Goal: Task Accomplishment & Management: Use online tool/utility

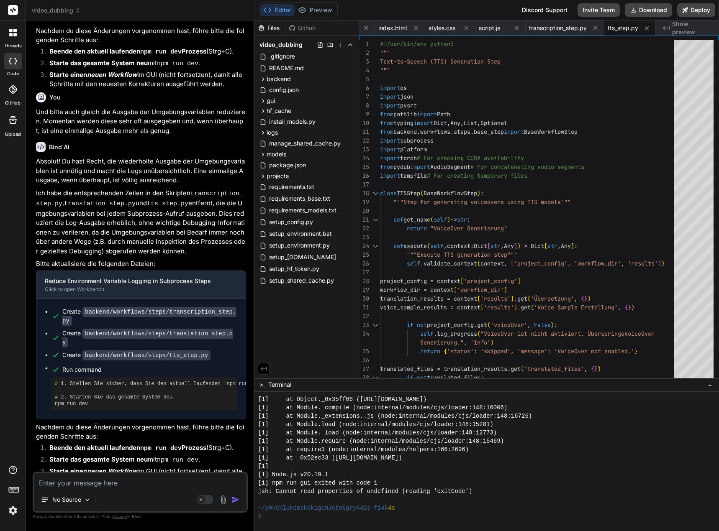
scroll to position [17094, 0]
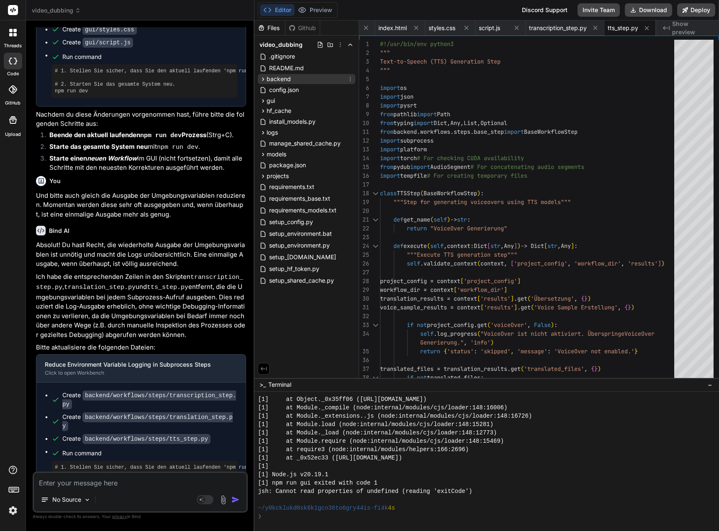
click at [271, 81] on span "backend" at bounding box center [279, 79] width 24 height 8
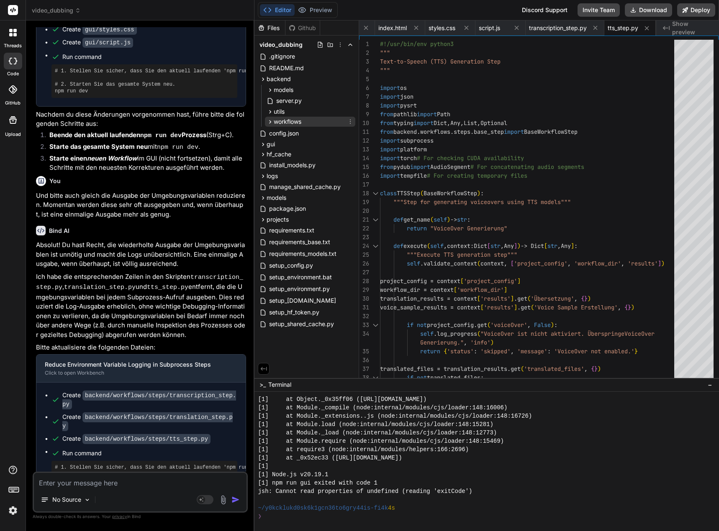
click at [270, 121] on icon at bounding box center [270, 121] width 2 height 3
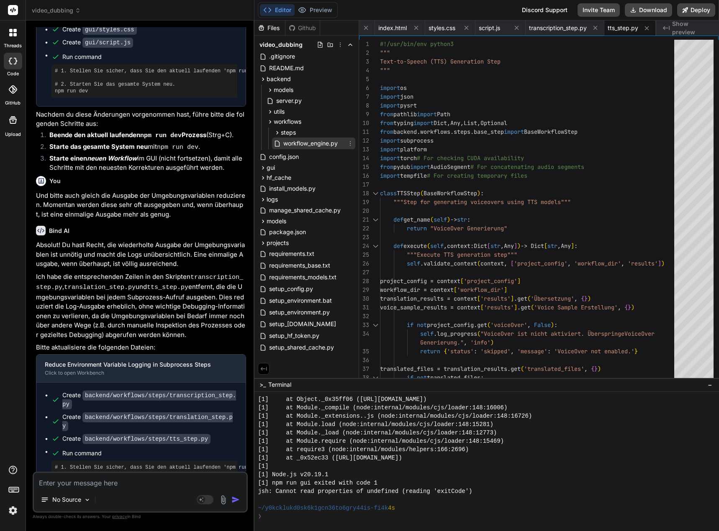
click at [302, 142] on span "workflow_engine.py" at bounding box center [310, 143] width 56 height 10
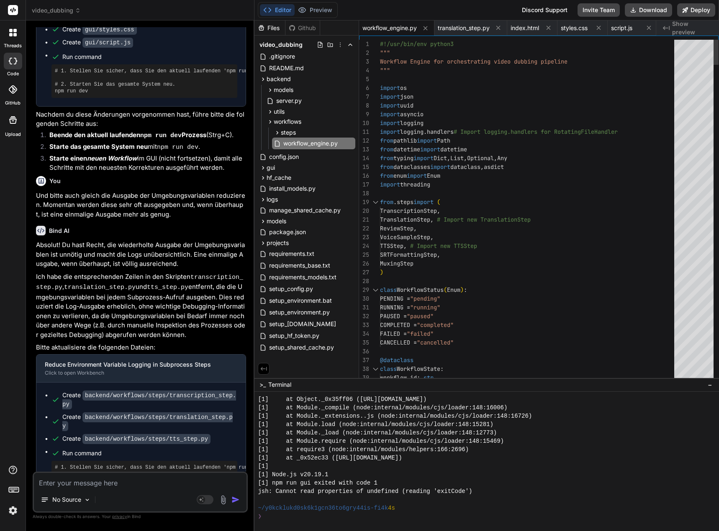
scroll to position [0, 0]
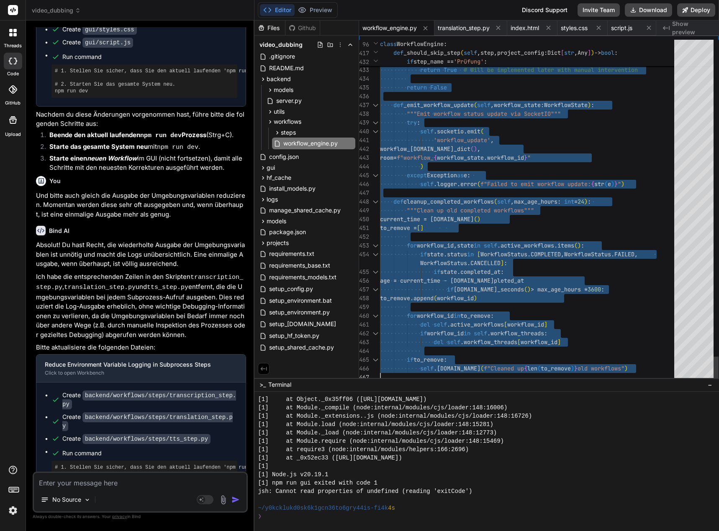
drag, startPoint x: 381, startPoint y: 44, endPoint x: 436, endPoint y: 424, distance: 384.4
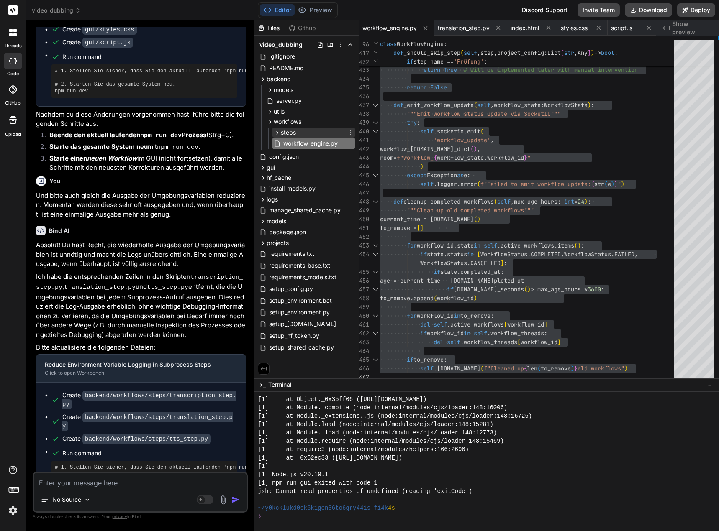
click at [278, 133] on icon at bounding box center [278, 132] width 2 height 3
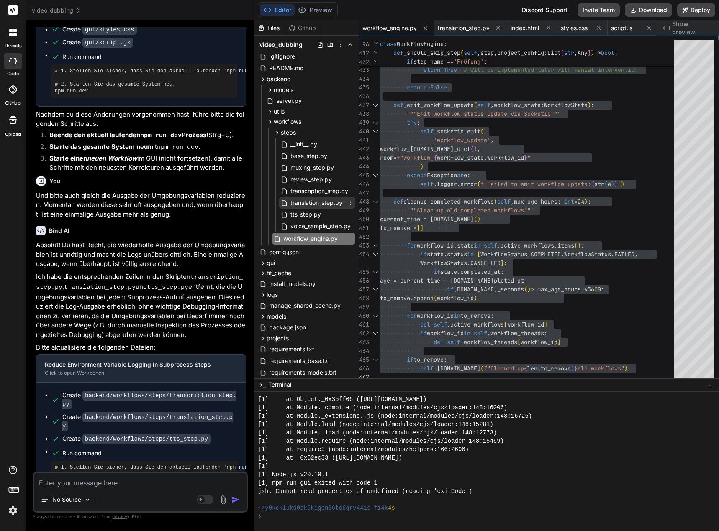
click at [317, 203] on span "translation_step.py" at bounding box center [317, 203] width 54 height 10
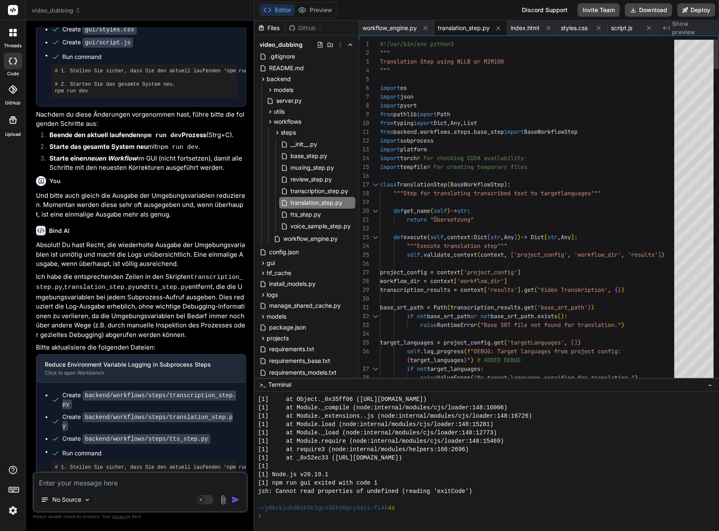
click at [379, 44] on div "1" at bounding box center [369, 44] width 21 height 9
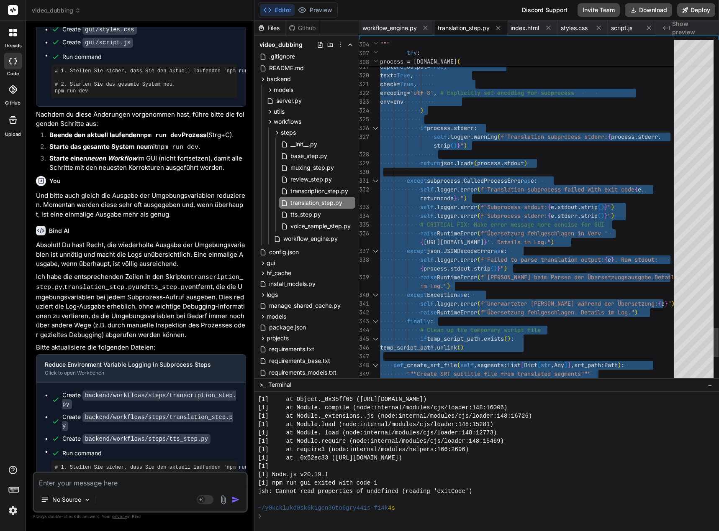
type textarea "#!/usr/bin/env python3 """ Translation Step using NLLB or M2M100 """ import os …"
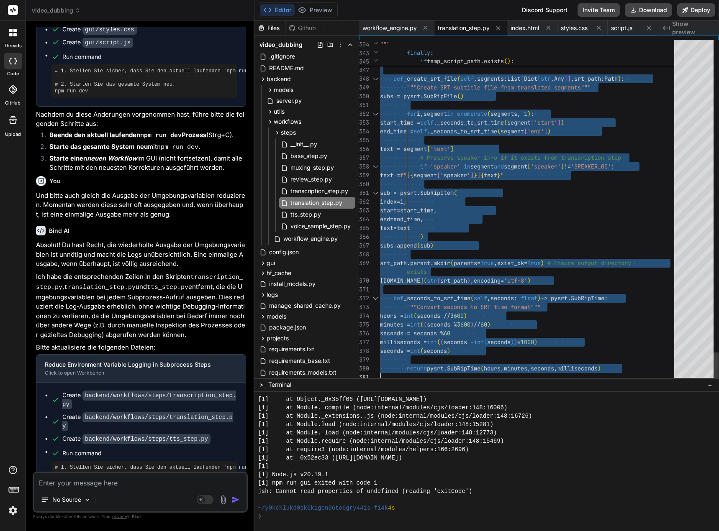
drag, startPoint x: 381, startPoint y: 42, endPoint x: 401, endPoint y: 431, distance: 389.6
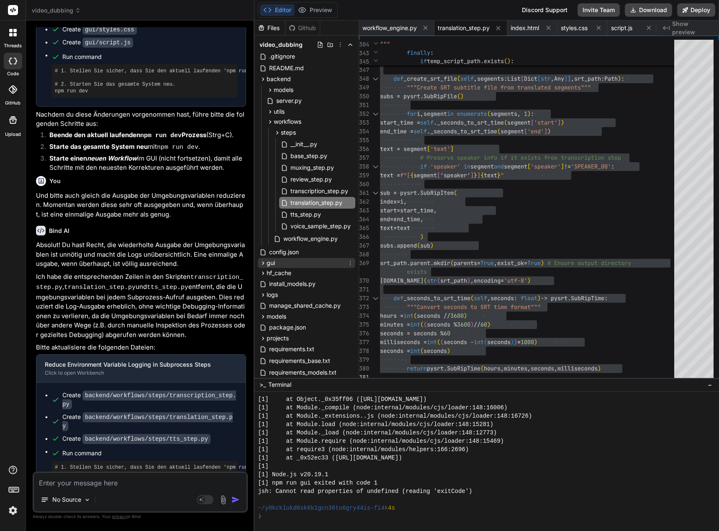
click at [264, 263] on icon at bounding box center [263, 263] width 2 height 3
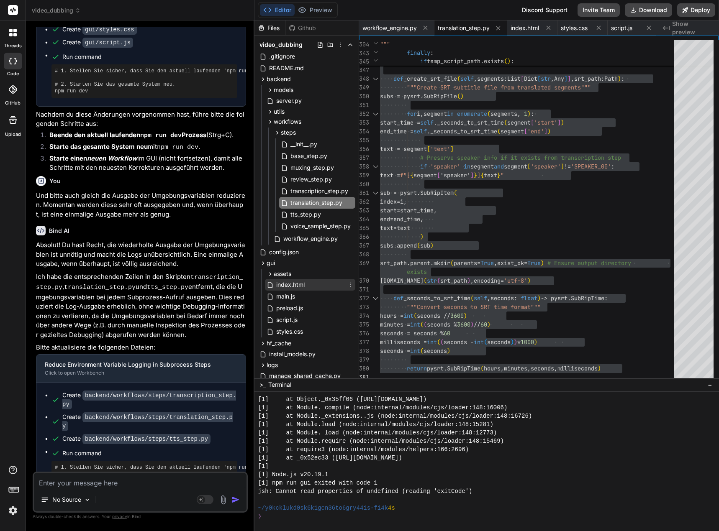
click at [289, 284] on span "index.html" at bounding box center [290, 285] width 30 height 10
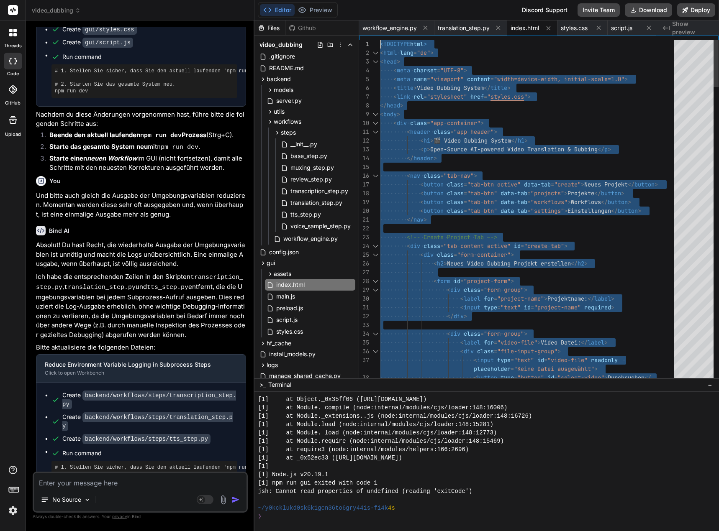
drag, startPoint x: 386, startPoint y: 376, endPoint x: 359, endPoint y: -51, distance: 427.7
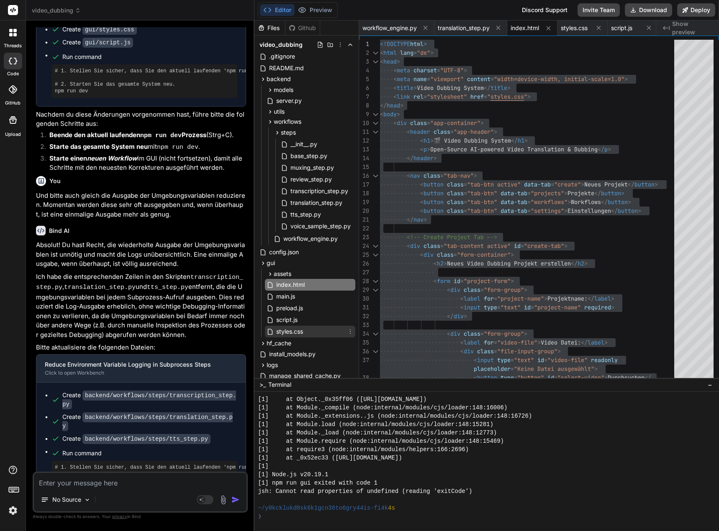
click at [295, 333] on span "styles.css" at bounding box center [289, 332] width 28 height 10
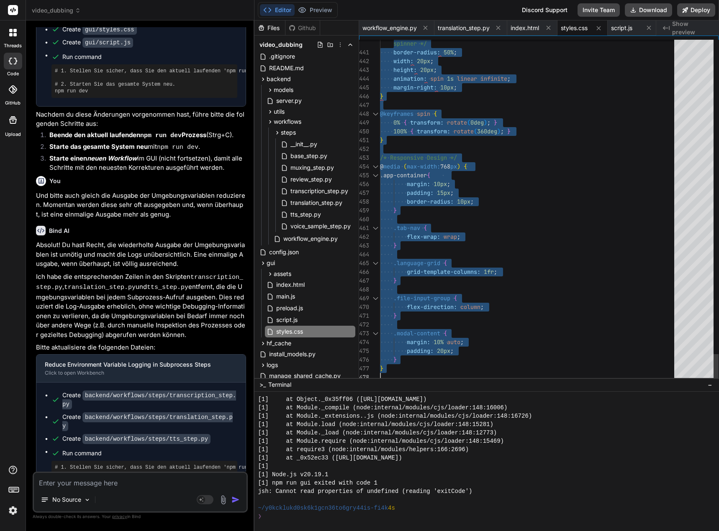
drag, startPoint x: 381, startPoint y: 44, endPoint x: 389, endPoint y: 459, distance: 415.1
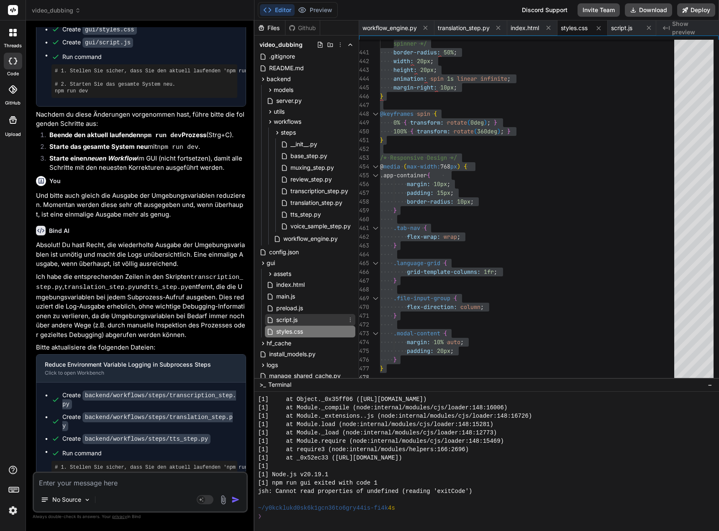
click at [289, 319] on span "script.js" at bounding box center [286, 320] width 23 height 10
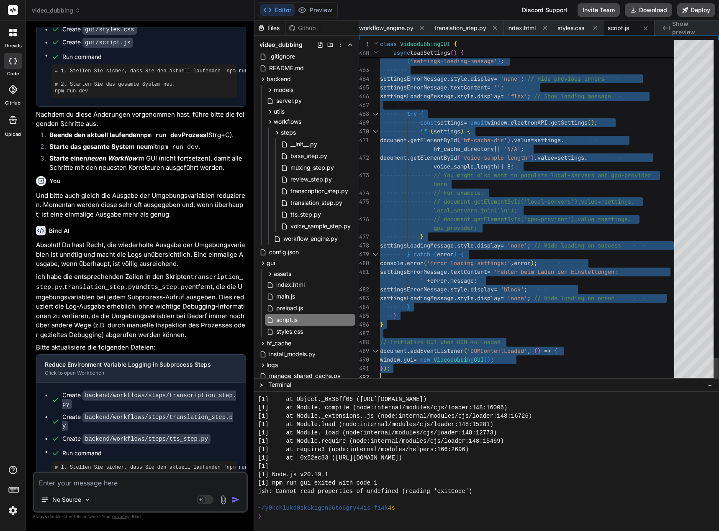
drag, startPoint x: 381, startPoint y: 42, endPoint x: 442, endPoint y: 476, distance: 438.2
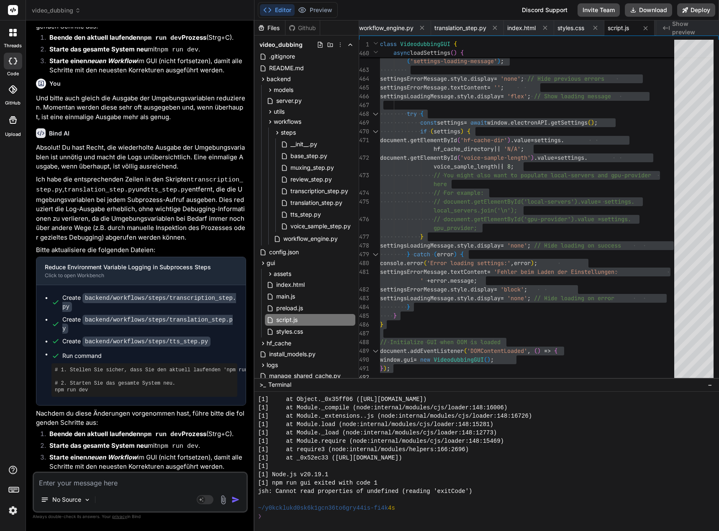
scroll to position [17261, 0]
click at [320, 190] on span "transcription_step.py" at bounding box center [319, 191] width 59 height 10
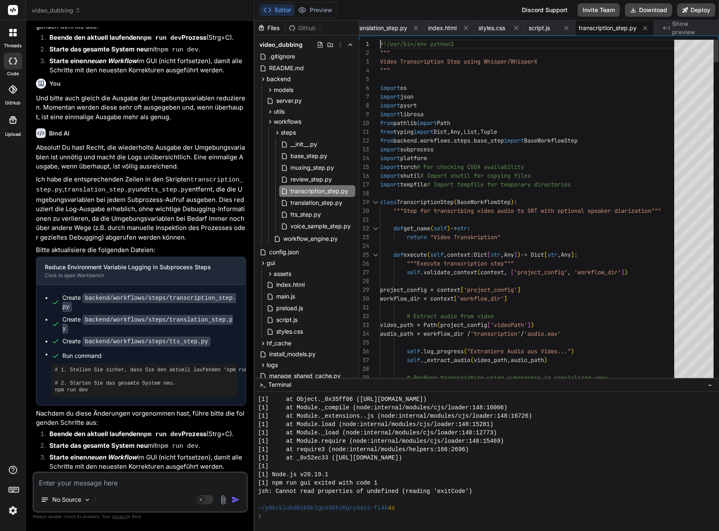
scroll to position [0, 0]
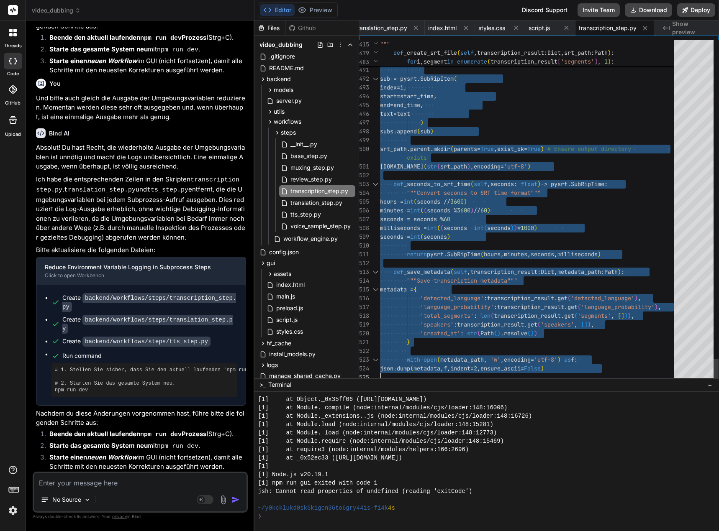
drag, startPoint x: 380, startPoint y: 44, endPoint x: 414, endPoint y: 438, distance: 396.0
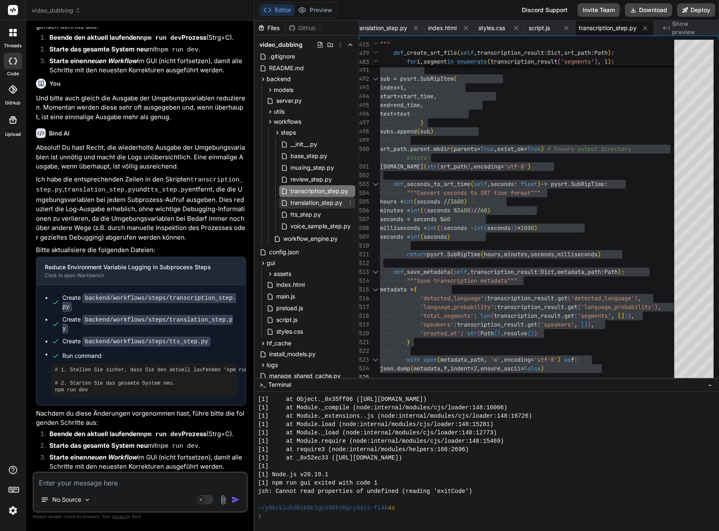
click at [333, 203] on span "translation_step.py" at bounding box center [317, 203] width 54 height 10
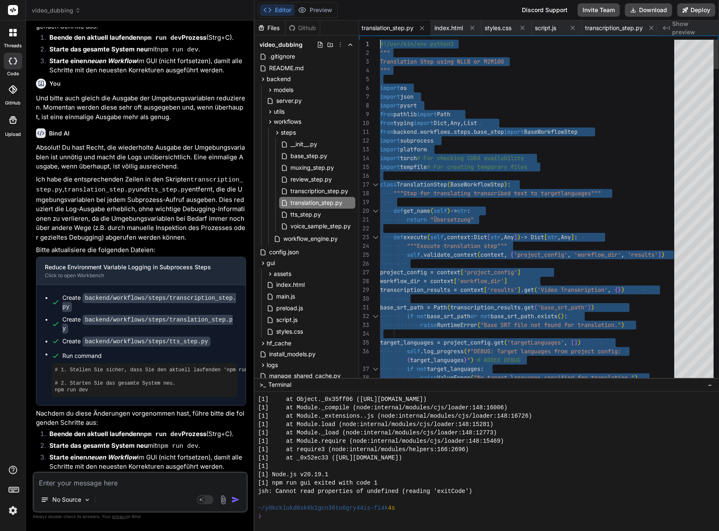
drag, startPoint x: 388, startPoint y: 375, endPoint x: 335, endPoint y: -51, distance: 429.3
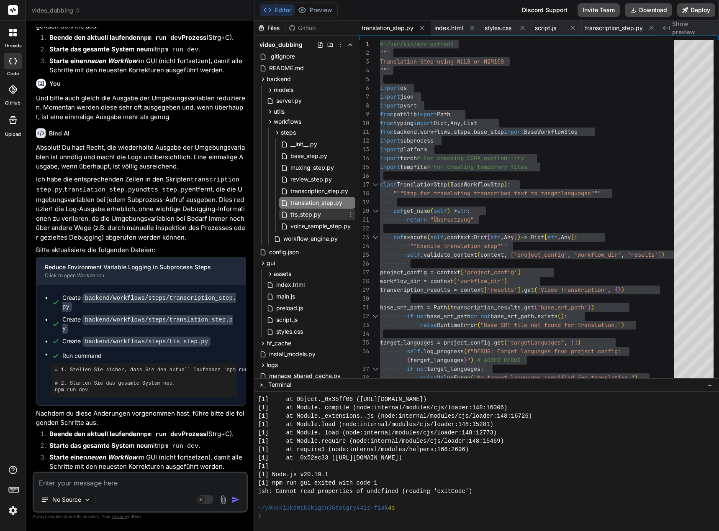
click at [324, 218] on div "tts_step.py" at bounding box center [317, 215] width 76 height 12
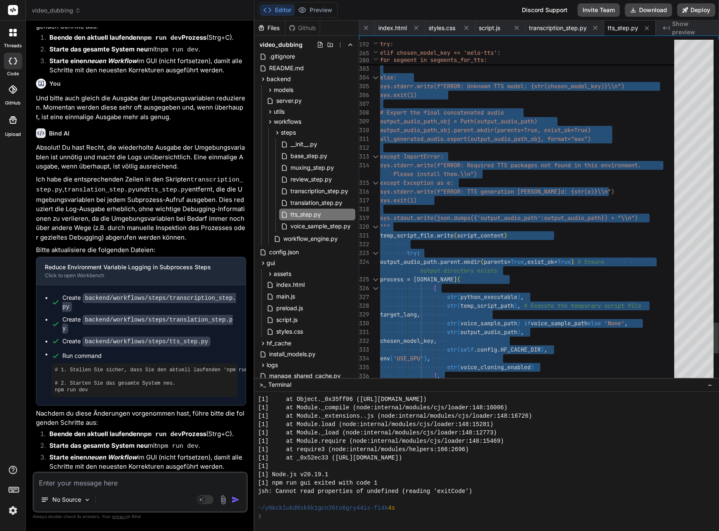
type textarea "#!/usr/bin/env python3 """ Text-to-Speech (TTS) Generation Step """ import os i…"
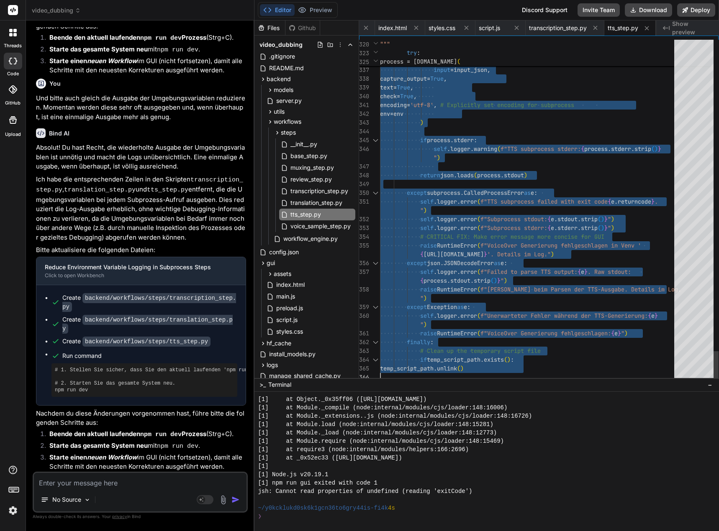
drag, startPoint x: 381, startPoint y: 44, endPoint x: 452, endPoint y: 454, distance: 416.6
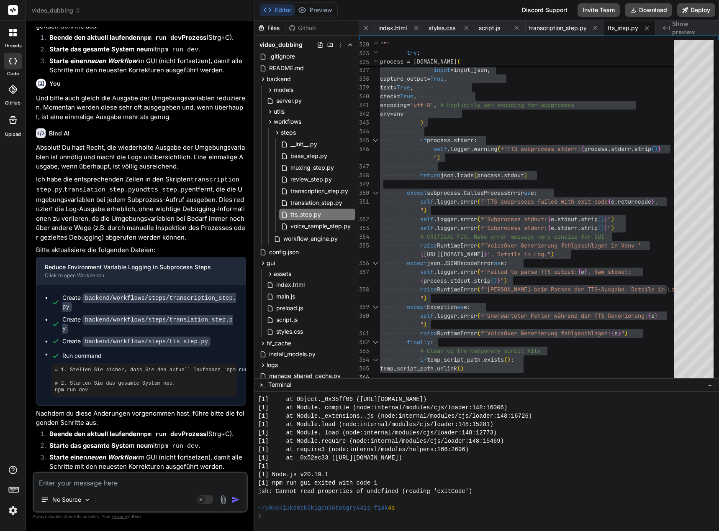
scroll to position [17303, 0]
click at [83, 485] on textarea at bounding box center [140, 480] width 213 height 15
type textarea "I"
type textarea "x"
type textarea "Im"
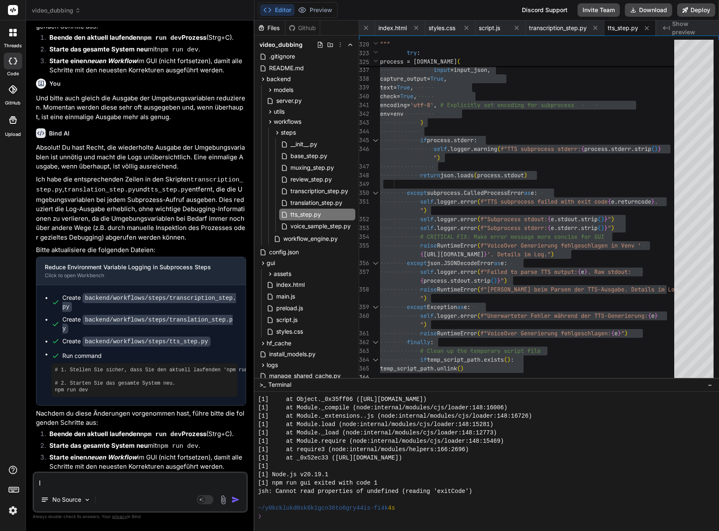
type textarea "x"
type textarea "Im"
type textarea "x"
type textarea "Im s"
type textarea "x"
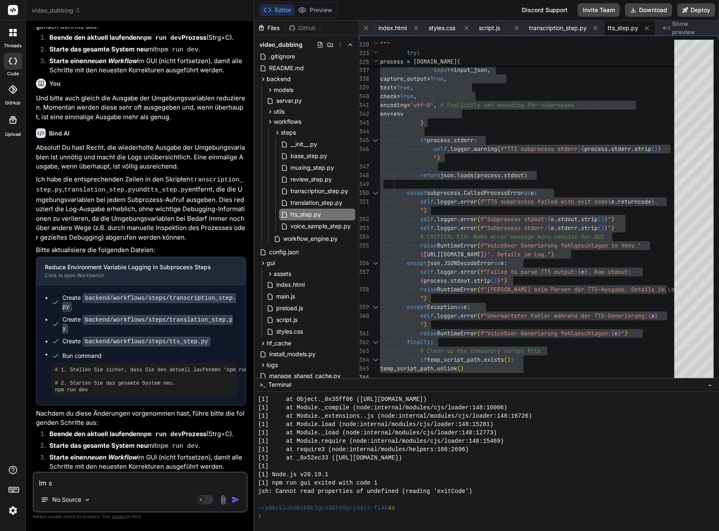
type textarea "Im st"
type textarea "x"
type textarea "Im sty"
type textarea "x"
type textarea "Im styl"
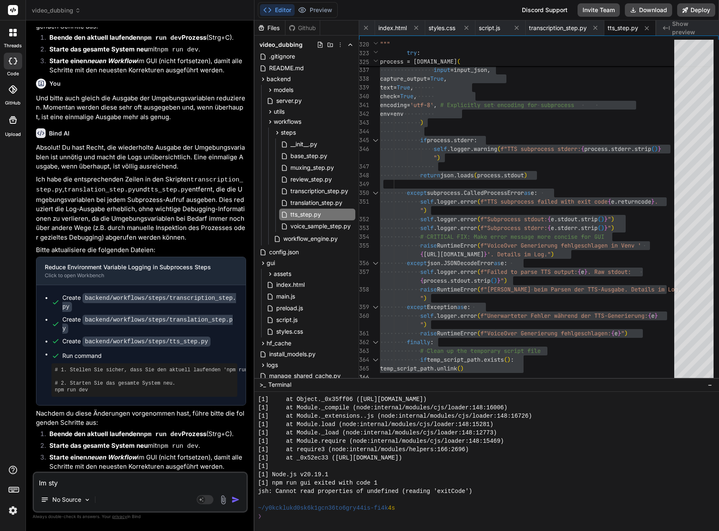
type textarea "x"
type textarea "Im style"
type textarea "x"
type textarea "Im style."
type textarea "x"
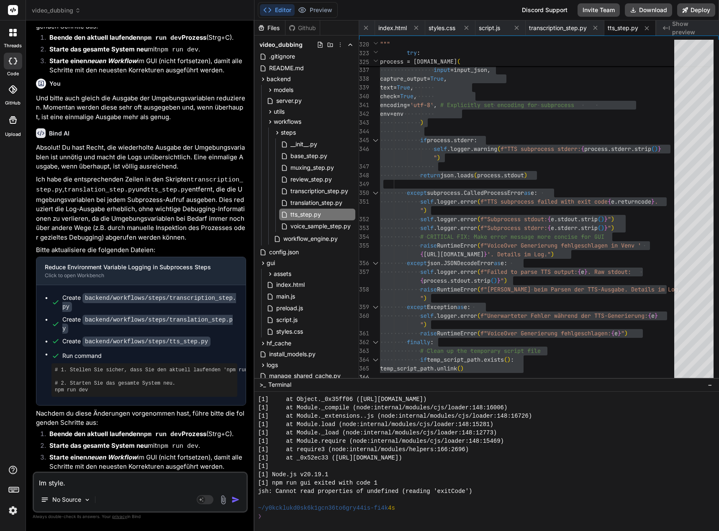
type textarea "Im style.c"
type textarea "x"
type textarea "Im style.cs"
type textarea "x"
type textarea "Im style.css"
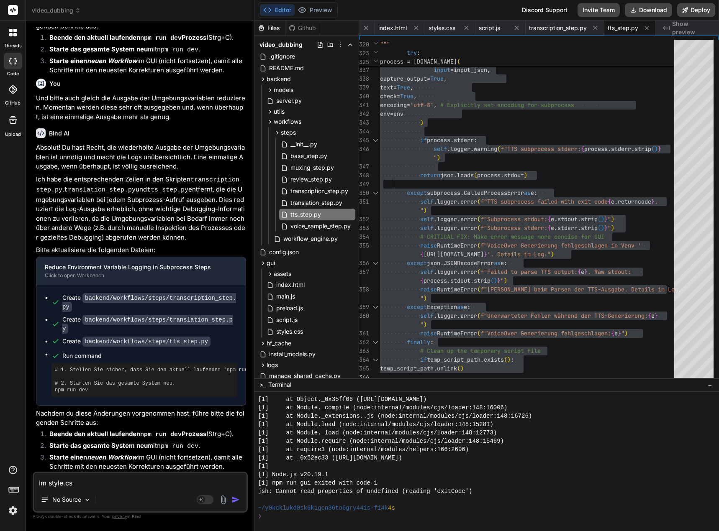
type textarea "x"
type textarea "Im style.css"
type textarea "x"
type textarea "Im style.css s"
type textarea "x"
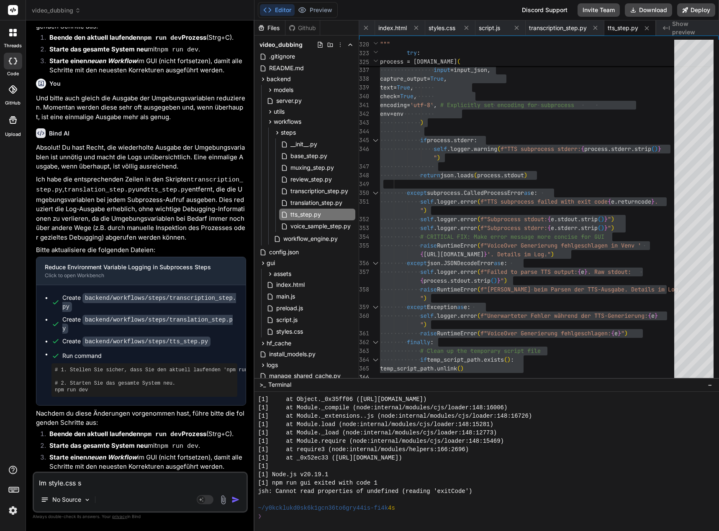
type textarea "Im style.css si"
type textarea "x"
type textarea "Im style.css sin"
type textarea "x"
type textarea "Im style.css sind"
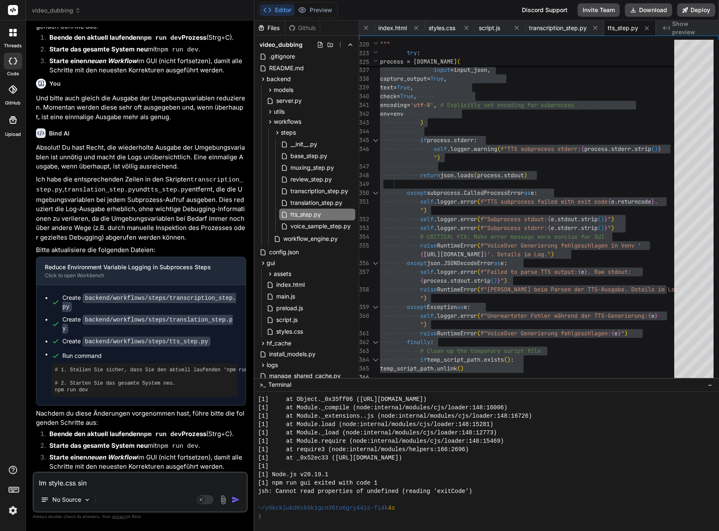
type textarea "x"
type textarea "Im style.css sind"
type textarea "x"
type textarea "Im style.css sind n"
type textarea "x"
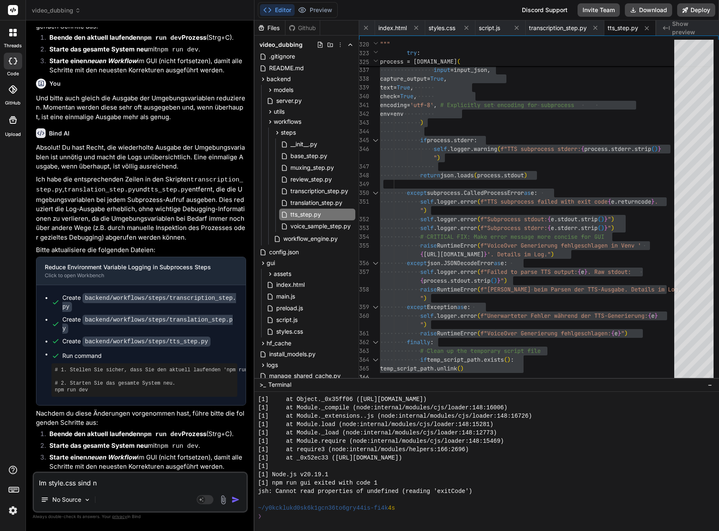
type textarea "Im style.css sind no"
type textarea "x"
type textarea "Im style.css sind noc"
type textarea "x"
type textarea "Im style.css sind noch"
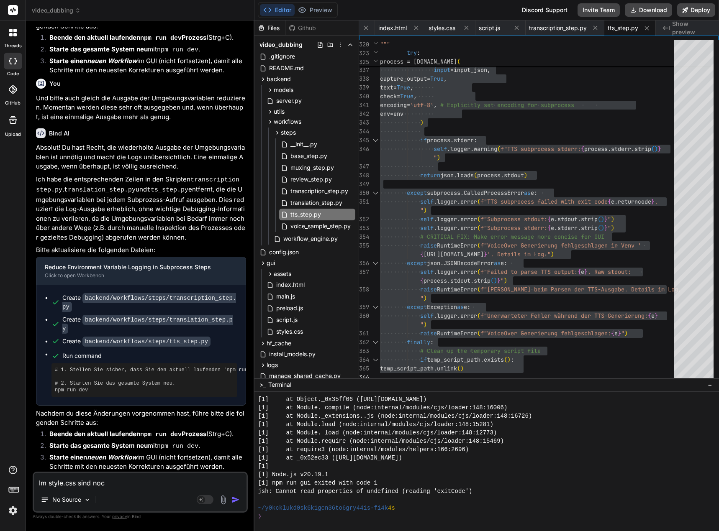
type textarea "x"
type textarea "Im style.css sind noch"
type textarea "x"
type textarea "Im style.css sind noch e"
type textarea "x"
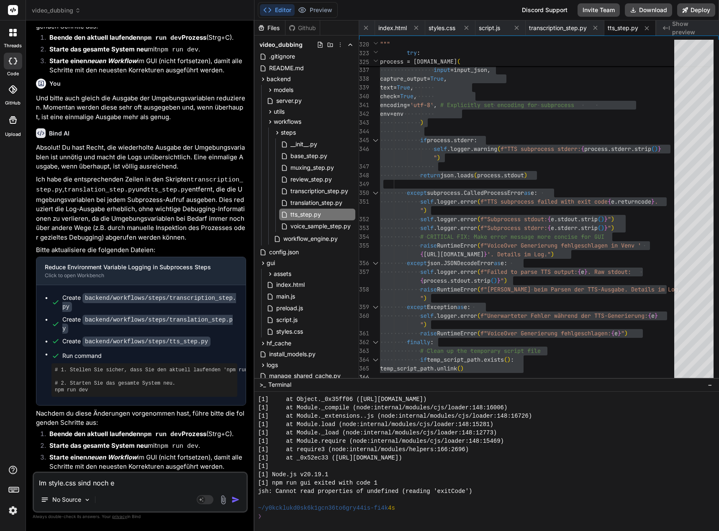
type textarea "Im style.css sind noch ei"
type textarea "x"
type textarea "Im style.css sind noch ein"
type textarea "x"
type textarea "Im style.css sind noch eini"
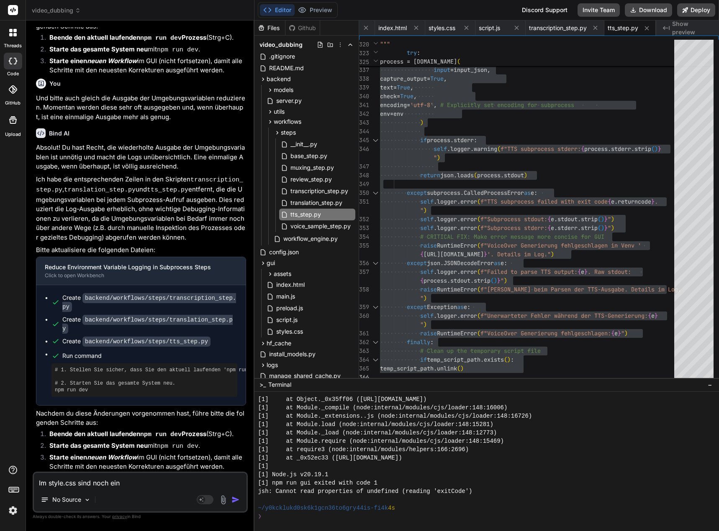
type textarea "x"
type textarea "Im style.css sind noch einig"
type textarea "x"
type textarea "Im style.css sind noch einige"
type textarea "x"
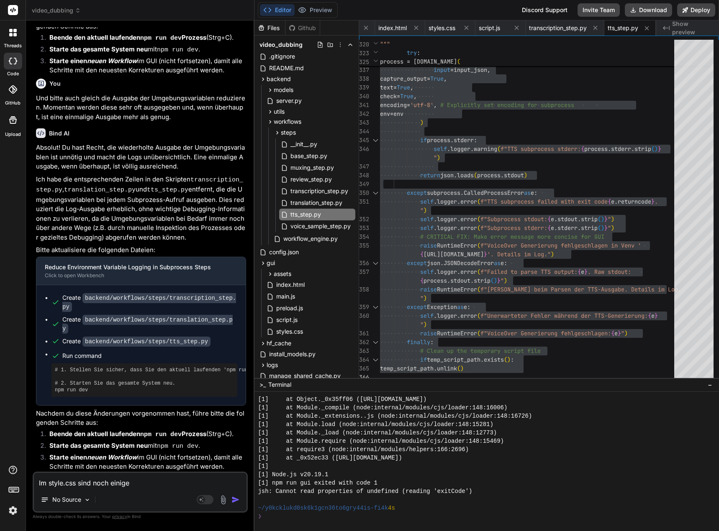
type textarea "Im style.css sind noch einige"
type textarea "x"
type textarea "Im style.css sind noch einige F"
type textarea "x"
type textarea "Im style.css sind noch einige Fe"
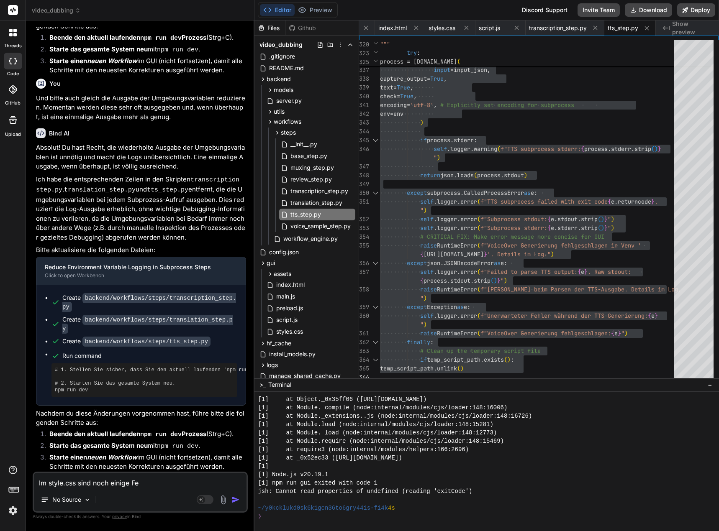
type textarea "x"
type textarea "Im style.css sind noch einige Feh"
type textarea "x"
type textarea "Im style.css sind noch einige Fehl"
type textarea "x"
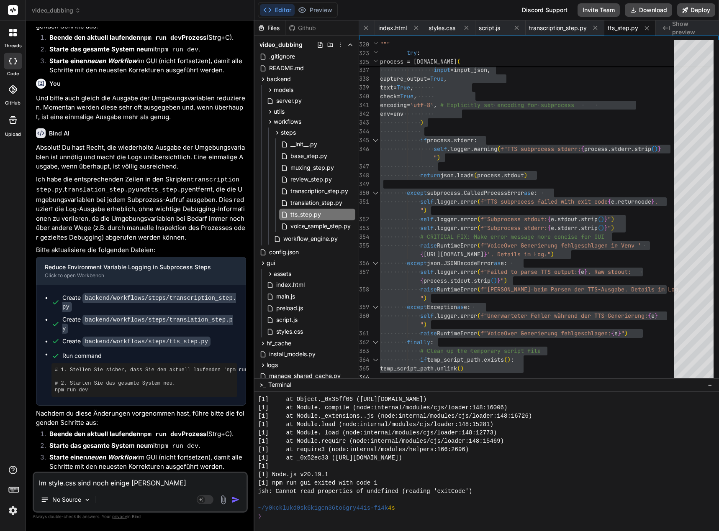
type textarea "Im style.css sind noch einige Fehle"
type textarea "x"
type textarea "Im style.css sind noch einige Fehler"
type textarea "x"
type textarea "Im style.css sind noch einige Fehler."
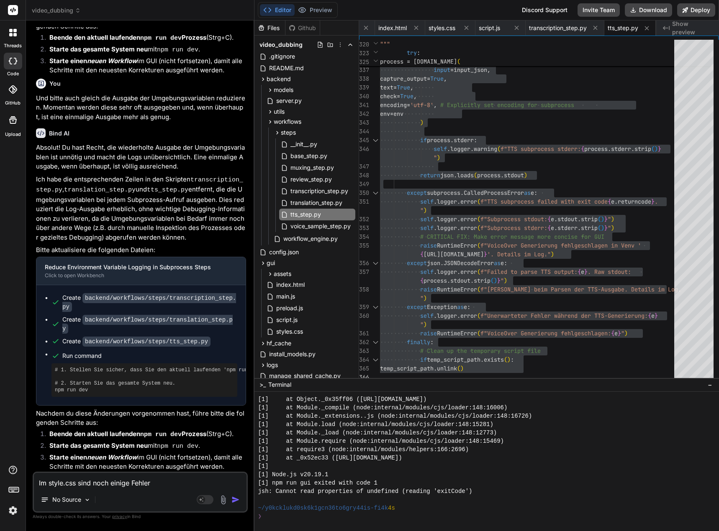
type textarea "x"
type textarea "Im style.css sind noch einige Fehler."
type textarea "x"
type textarea "Im style.css sind noch einige Fehler. E"
type textarea "x"
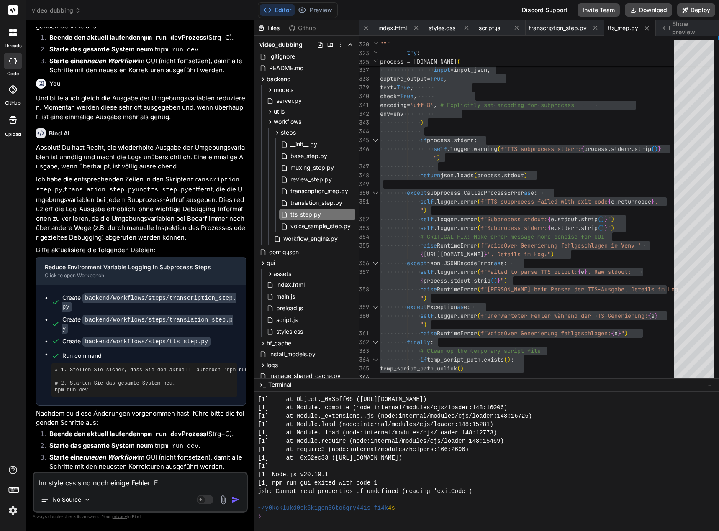
type textarea "Im style.css sind noch einige Fehler. Ei"
type textarea "x"
type textarea "Im style.css sind noch einige Fehler. Ein"
type textarea "x"
type textarea "Im style.css sind noch einige Fehler. Ein"
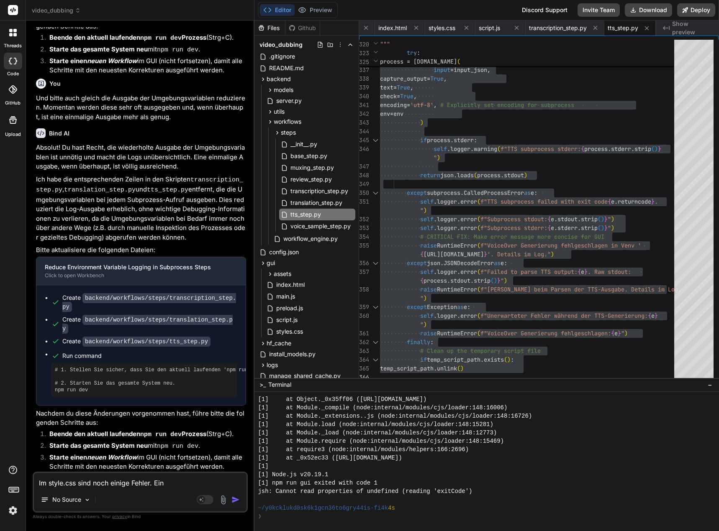
type textarea "x"
type textarea "Im style.css sind noch einige Fehler. Ein p"
type textarea "x"
type textarea "Im style.css sind noch einige Fehler. Ein pa"
type textarea "x"
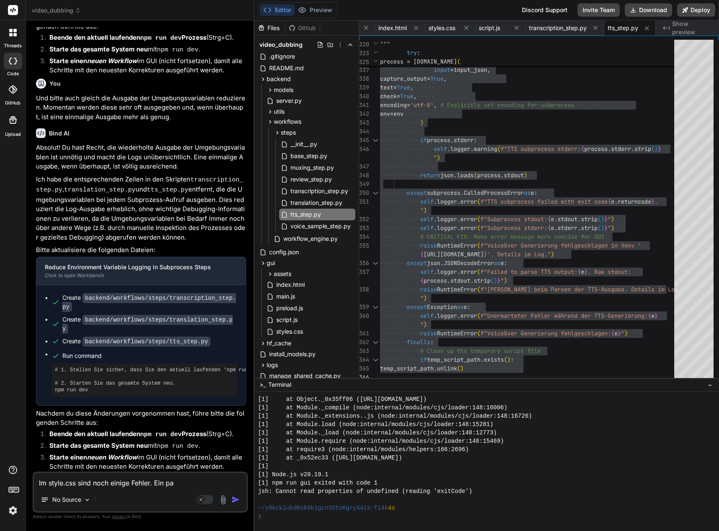
type textarea "Im style.css sind noch einige Fehler. Ein paa"
type textarea "x"
type textarea "Im style.css sind noch einige Fehler. Ein paar"
type textarea "x"
type textarea "Im style.css sind noch einige Fehler. Ein paar"
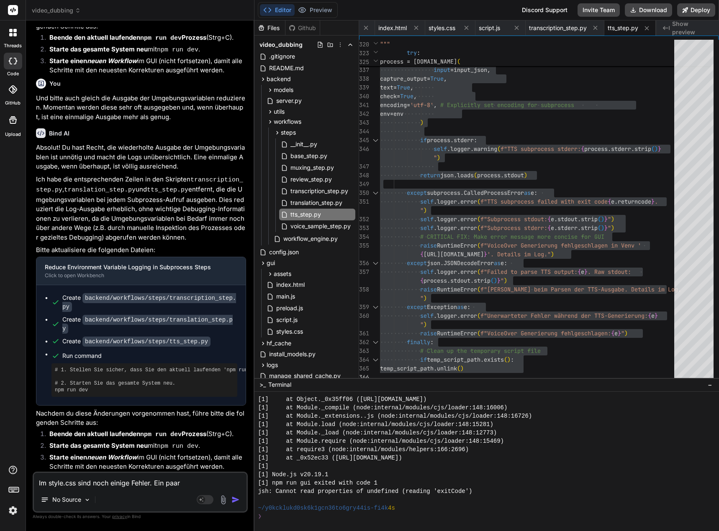
type textarea "x"
type textarea "Im style.css sind noch einige Fehler. Ein paar B"
type textarea "x"
type textarea "Im style.css sind noch einige Fehler. Ein paar Be"
type textarea "x"
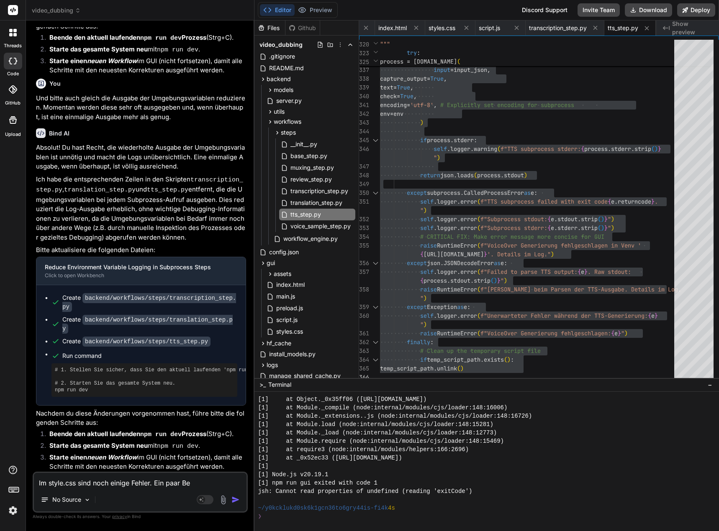
type textarea "Im style.css sind noch einige Fehler. Ein paar Bei"
type textarea "x"
type textarea "Im style.css sind noch einige Fehler. Ein paar Beis"
type textarea "x"
type textarea "Im style.css sind noch einige Fehler. Ein paar Beisp"
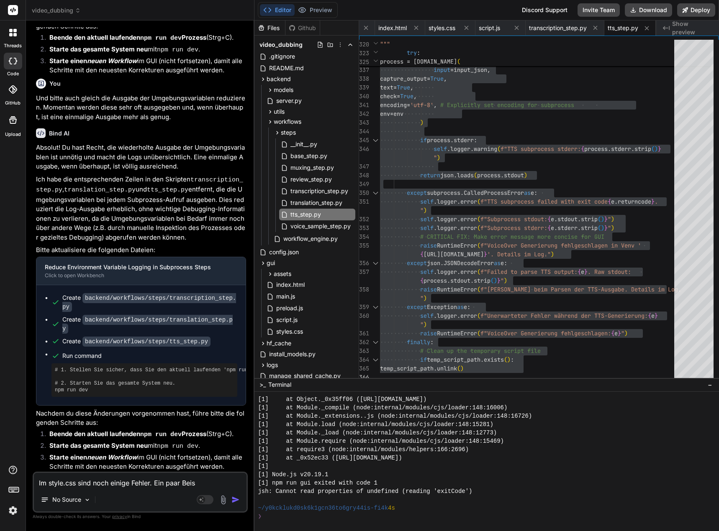
type textarea "x"
type textarea "Im style.css sind noch einige Fehler. Ein paar Beispi"
type textarea "x"
type textarea "Im style.css sind noch einige Fehler. Ein paar Beispie"
type textarea "x"
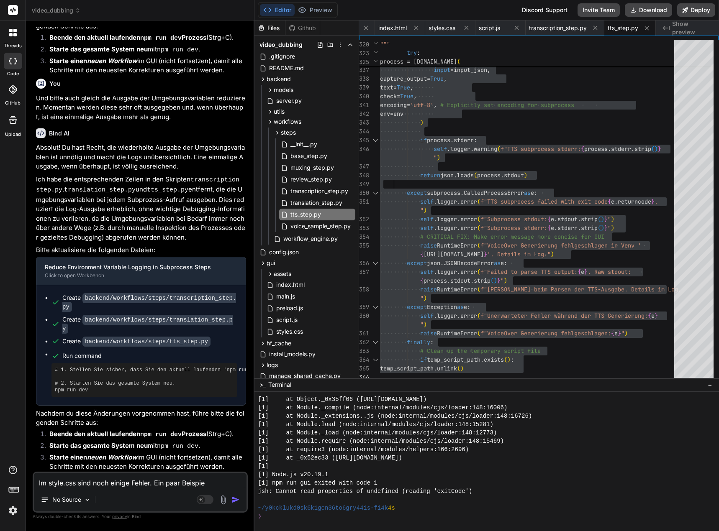
type textarea "Im style.css sind noch einige Fehler. Ein paar Beispiel"
type textarea "x"
type textarea "Im style.css sind noch einige Fehler. Ein paar Beispiele"
type textarea "x"
type textarea "Im style.css sind noch einige Fehler. Ein paar Beispiele:"
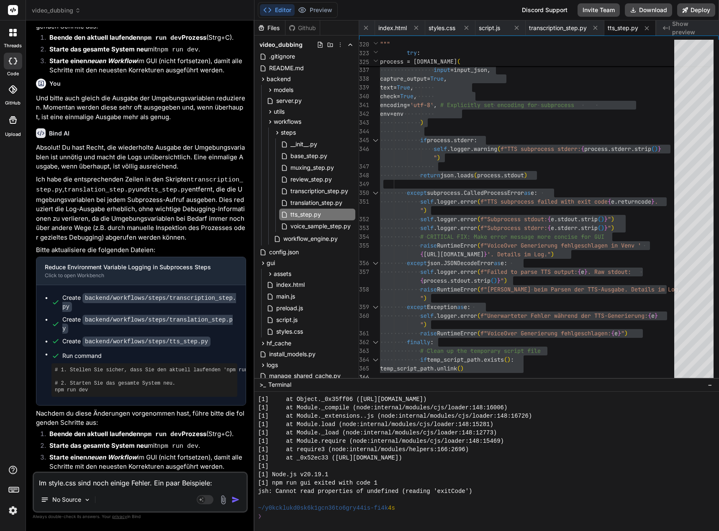
type textarea "x"
type textarea "Im style.css sind noch einige Fehler. Ein paar Beispiele:"
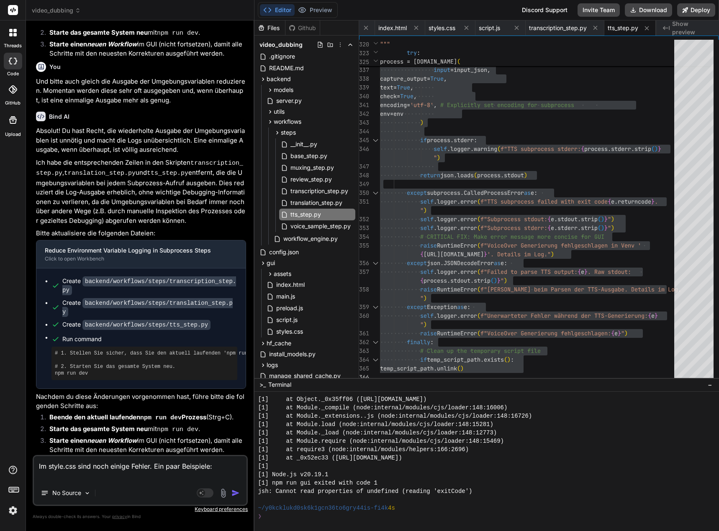
type textarea "x"
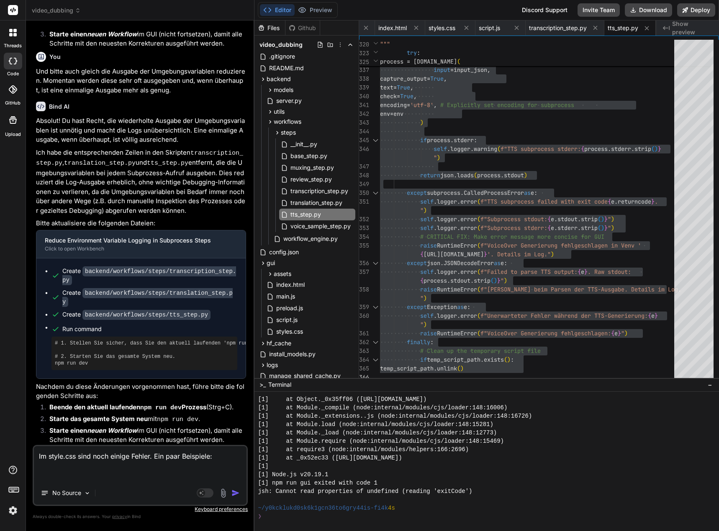
click at [77, 478] on textarea "Im style.css sind noch einige Fehler. Ein paar Beispiele:" at bounding box center [140, 463] width 213 height 35
paste textarea "colon expected"
type textarea "Im style.css sind noch einige Fehler. Ein paar Beispiele: colon expected"
type textarea "x"
type textarea "Im style.css sind noch einige Fehler. Ein paar Beispiele: colon expected"
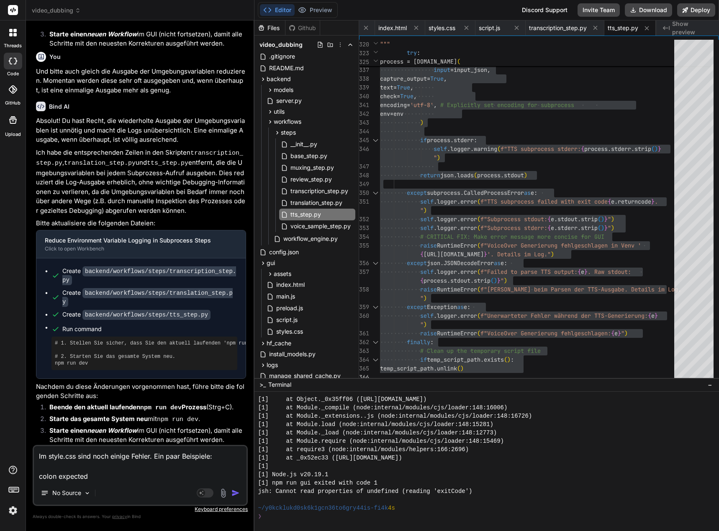
type textarea "x"
type textarea "Im style.css sind noch einige Fehler. Ein paar Beispiele: colon expected -"
type textarea "x"
type textarea "Im style.css sind noch einige Fehler. Ein paar Beispiele: colon expected -"
type textarea "x"
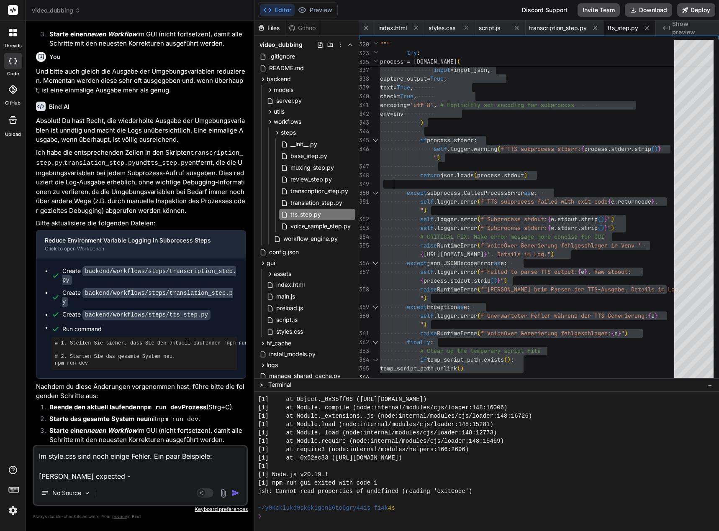
type textarea "Im style.css sind noch einige Fehler. Ein paar Beispiele: colon expected - L"
type textarea "x"
type textarea "Im style.css sind noch einige Fehler. Ein paar Beispiele: colon expected - Li"
type textarea "x"
type textarea "Im style.css sind noch einige Fehler. Ein paar Beispiele: colon expected - Lin"
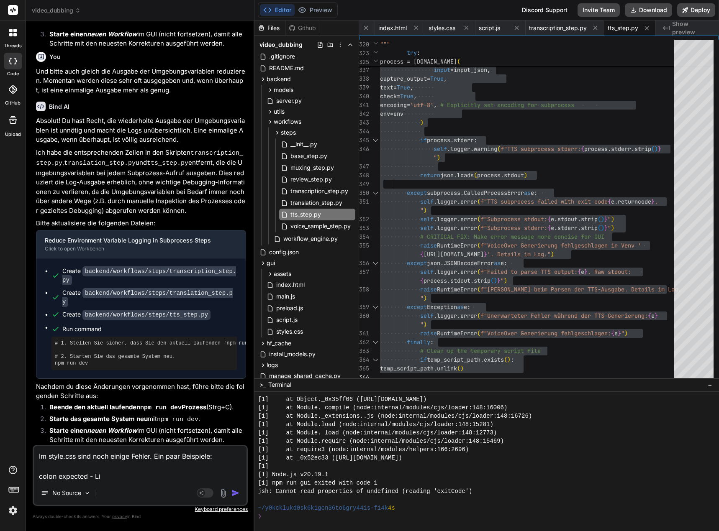
type textarea "x"
type textarea "Im style.css sind noch einige Fehler. Ein paar Beispiele: colon expected - Line"
type textarea "x"
type textarea "Im style.css sind noch einige Fehler. Ein paar Beispiele: colon expected - Line"
type textarea "x"
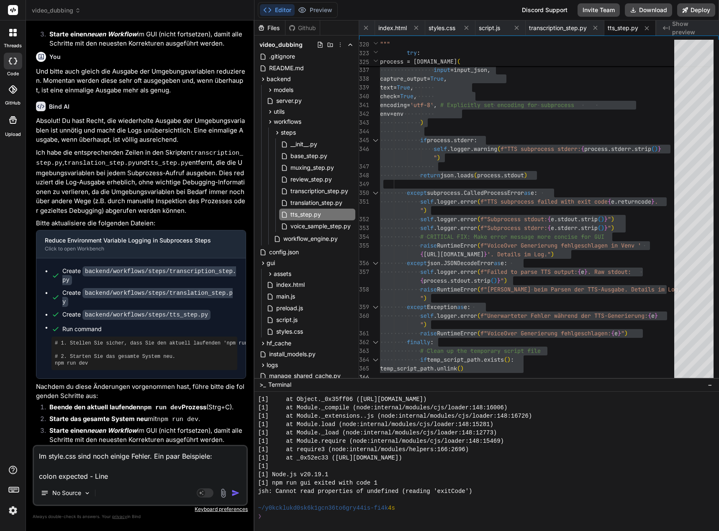
type textarea "Im style.css sind noch einige Fehler. Ein paar Beispiele: colon expected - Line…"
type textarea "x"
type textarea "Im style.css sind noch einige Fehler. Ein paar Beispiele: colon expected - Line…"
type textarea "x"
type textarea "Im style.css sind noch einige Fehler. Ein paar Beispiele: colon expected - Line…"
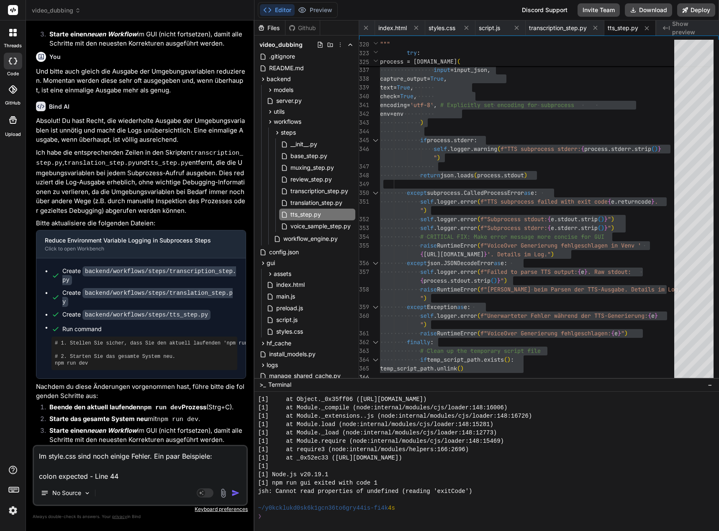
type textarea "x"
type textarea "Im style.css sind noch einige Fehler. Ein paar Beispiele: colon expected - Line…"
type textarea "x"
type textarea "Im style.css sind noch einige Fehler. Ein paar Beispiele: colon expected - Line…"
type textarea "x"
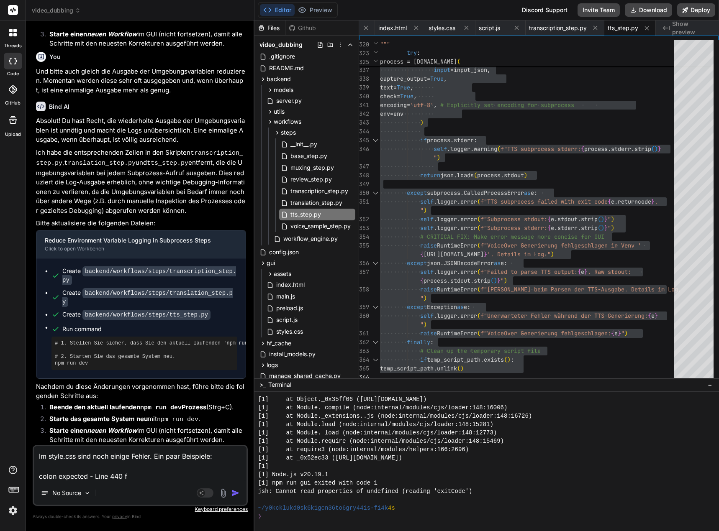
type textarea "Im style.css sind noch einige Fehler. Ein paar Beispiele: colon expected - Line…"
type textarea "x"
type textarea "Im style.css sind noch einige Fehler. Ein paar Beispiele: colon expected - Line…"
type textarea "x"
type textarea "Im style.css sind noch einige Fehler. Ein paar Beispiele: colon expected - Line…"
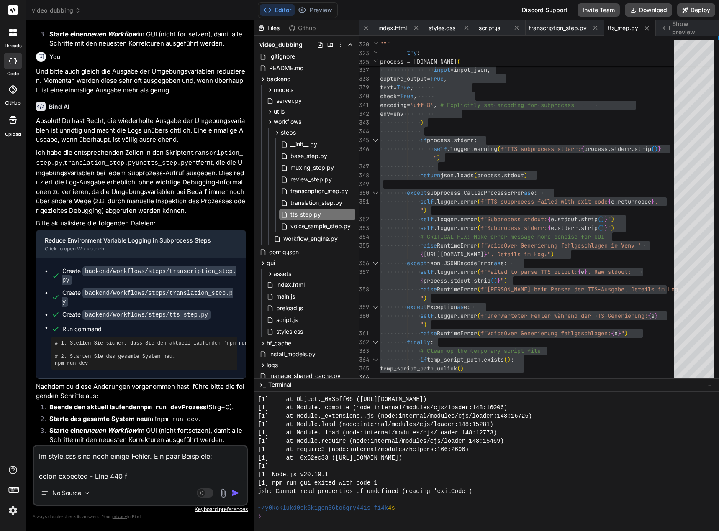
type textarea "x"
type textarea "Im style.css sind noch einige Fehler. Ein paar Beispiele: colon expected - Line…"
type textarea "x"
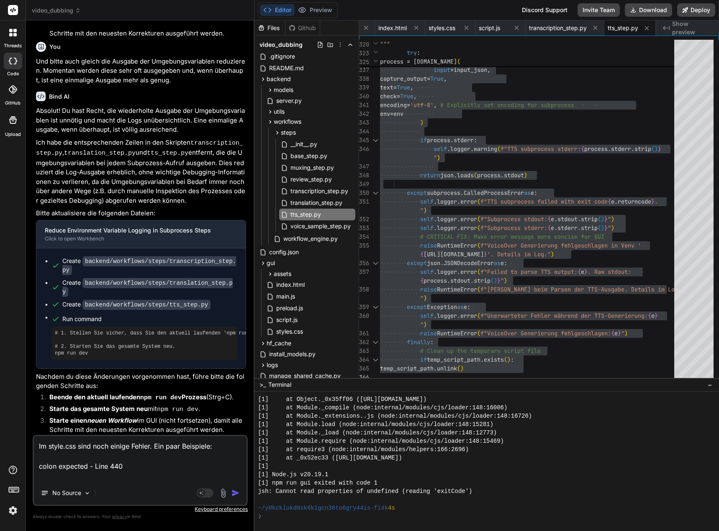
click at [76, 475] on textarea "Im style.css sind noch einige Fehler. Ein paar Beispiele: colon expected - Line…" at bounding box center [140, 458] width 213 height 45
paste textarea "{ expected"
type textarea "Im style.css sind noch einige Fehler. Ein paar Beispiele: colon expected - Line…"
type textarea "x"
type textarea "Im style.css sind noch einige Fehler. Ein paar Beispiele: colon expected - Line…"
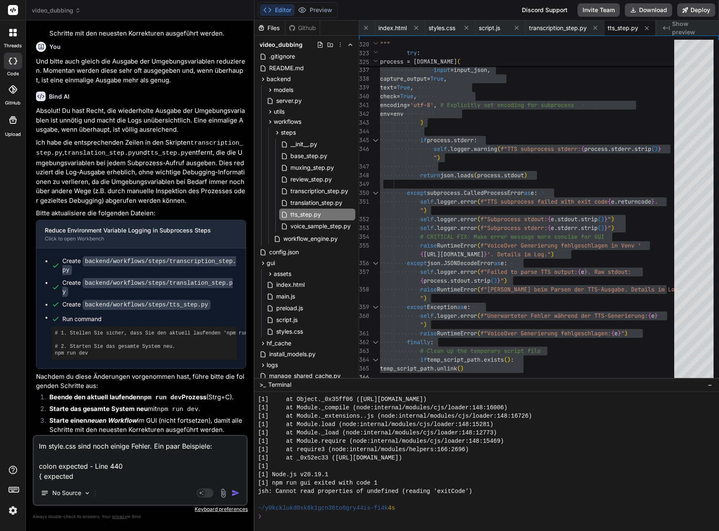
type textarea "x"
type textarea "Im style.css sind noch einige Fehler. Ein paar Beispiele: colon expected - Line…"
type textarea "x"
type textarea "Im style.css sind noch einige Fehler. Ein paar Beispiele: colon expected - Line…"
type textarea "x"
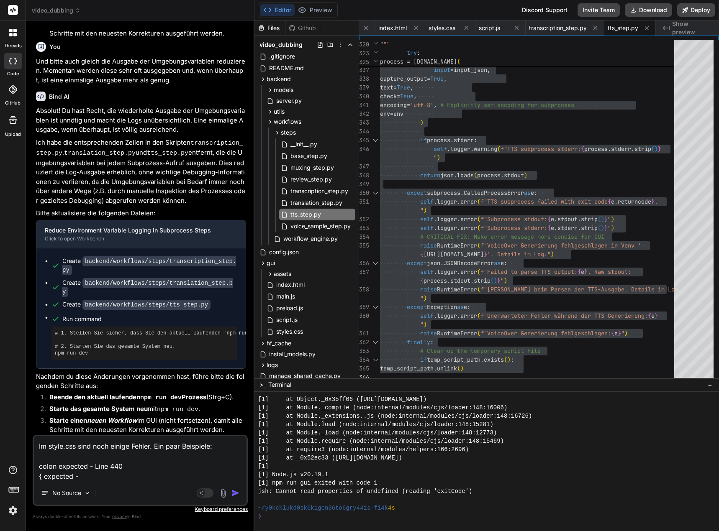
type textarea "Im style.css sind noch einige Fehler. Ein paar Beispiele: colon expected - Line…"
type textarea "x"
type textarea "Im style.css sind noch einige Fehler. Ein paar Beispiele: colon expected - Line…"
type textarea "x"
type textarea "Im style.css sind noch einige Fehler. Ein paar Beispiele: colon expected - Line…"
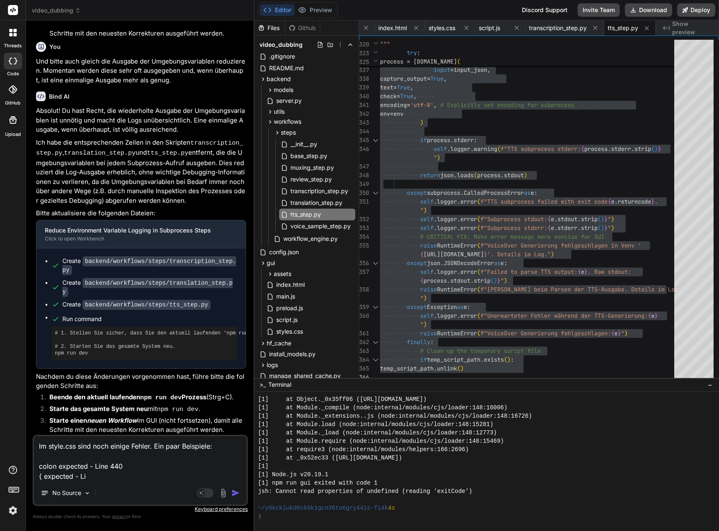
type textarea "x"
type textarea "Im style.css sind noch einige Fehler. Ein paar Beispiele: colon expected - Line…"
type textarea "x"
type textarea "Im style.css sind noch einige Fehler. Ein paar Beispiele: colon expected - Line…"
type textarea "x"
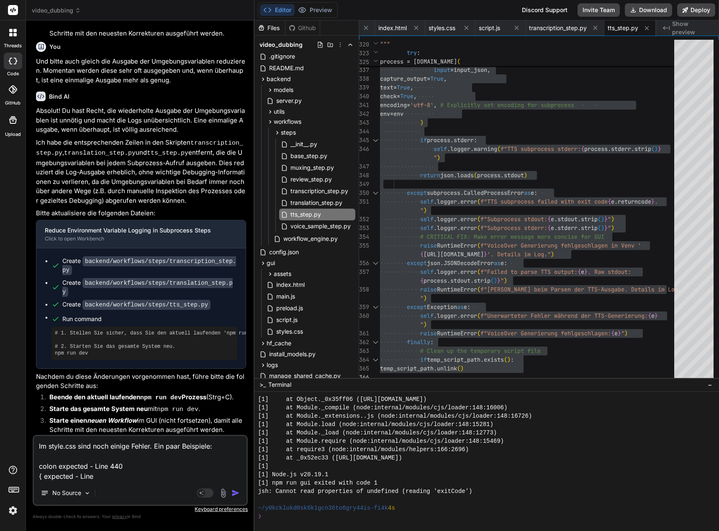
type textarea "Im style.css sind noch einige Fehler. Ein paar Beispiele: colon expected - Line…"
type textarea "x"
type textarea "Im style.css sind noch einige Fehler. Ein paar Beispiele: colon expected - Line…"
type textarea "x"
type textarea "Im style.css sind noch einige Fehler. Ein paar Beispiele: colon expected - Line…"
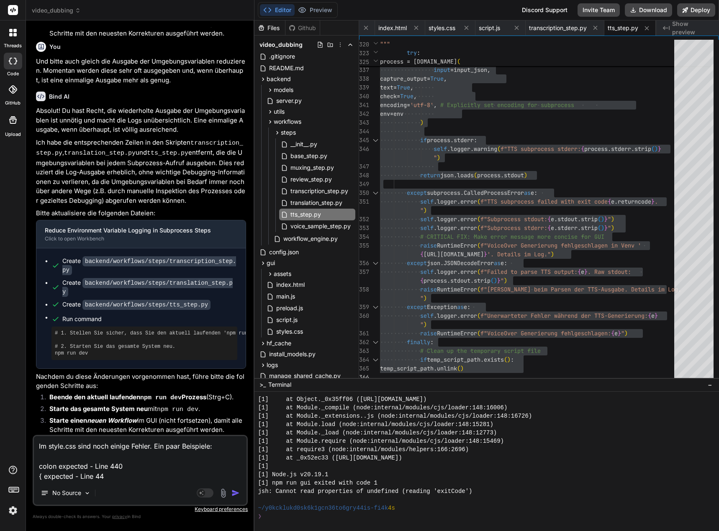
type textarea "x"
type textarea "Im style.css sind noch einige Fehler. Ein paar Beispiele: colon expected - Line…"
type textarea "x"
type textarea "Im style.css sind noch einige Fehler. Ein paar Beispiele: colon expected - Line…"
type textarea "x"
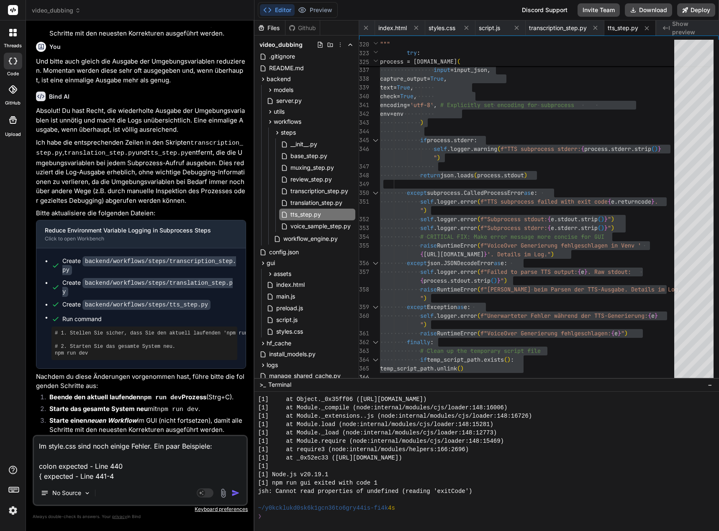
type textarea "Im style.css sind noch einige Fehler. Ein paar Beispiele: colon expected - Line…"
type textarea "x"
type textarea "Im style.css sind noch einige Fehler. Ein paar Beispiele: colon expected - Line…"
type textarea "x"
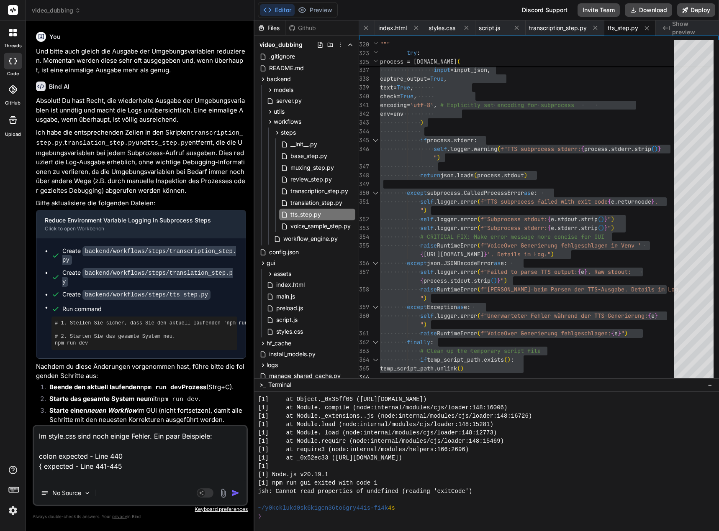
click at [84, 477] on textarea "Im style.css sind noch einige Fehler. Ein paar Beispiele: colon expected - Line…" at bounding box center [140, 453] width 213 height 55
paste textarea "at-rule or selector expected"
type textarea "Im style.css sind noch einige Fehler. Ein paar Beispiele: colon expected - Line…"
type textarea "x"
type textarea "Im style.css sind noch einige Fehler. Ein paar Beispiele: colon expected - Line…"
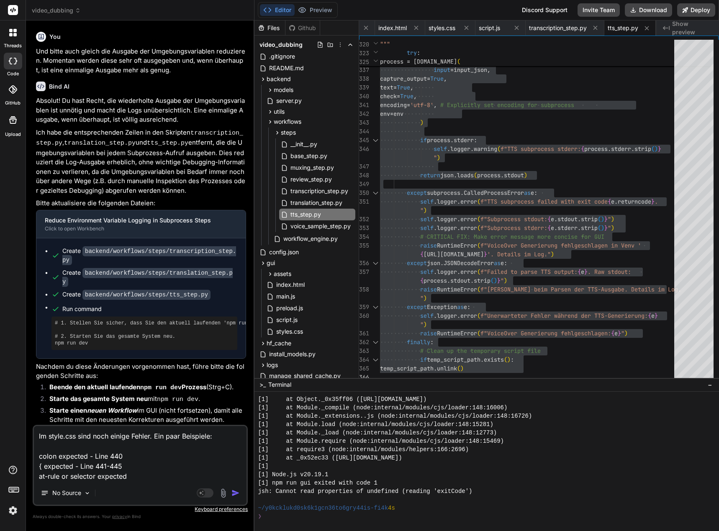
type textarea "x"
type textarea "Im style.css sind noch einige Fehler. Ein paar Beispiele: colon expected - Line…"
type textarea "x"
type textarea "Im style.css sind noch einige Fehler. Ein paar Beispiele: colon expected - Line…"
type textarea "x"
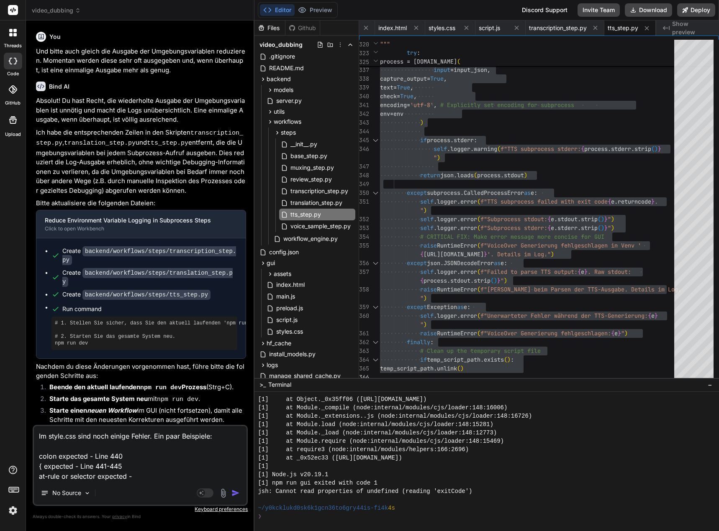
type textarea "Im style.css sind noch einige Fehler. Ein paar Beispiele: colon expected - Line…"
type textarea "x"
type textarea "Im style.css sind noch einige Fehler. Ein paar Beispiele: colon expected - Line…"
type textarea "x"
type textarea "Im style.css sind noch einige Fehler. Ein paar Beispiele: colon expected - Line…"
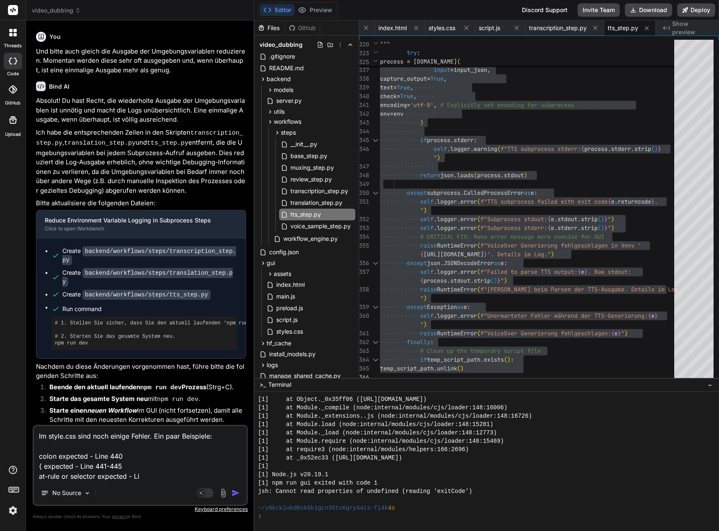
type textarea "x"
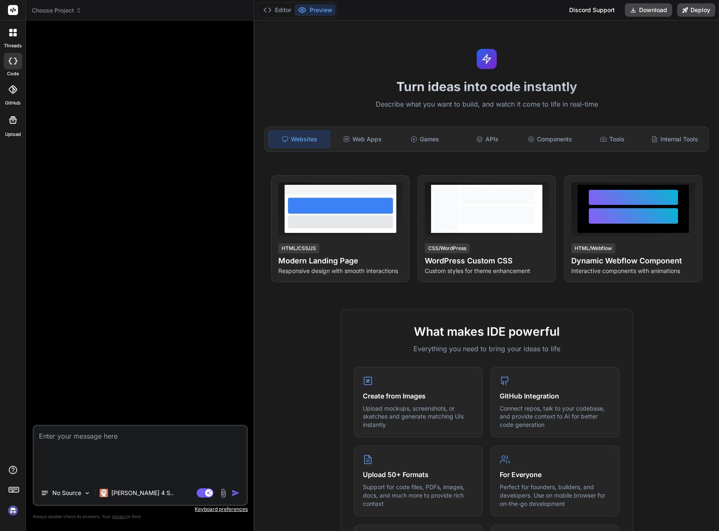
scroll to position [0, 0]
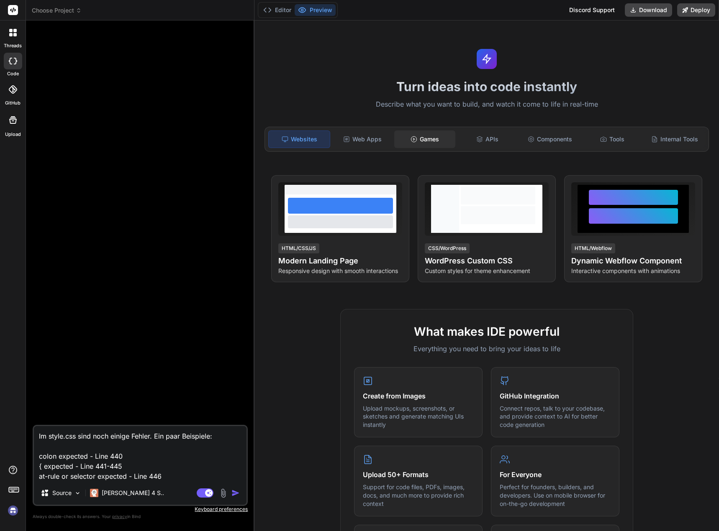
type textarea "x"
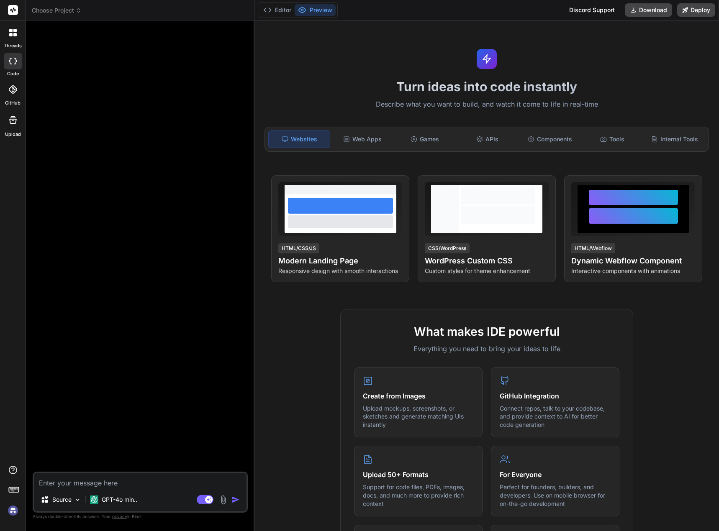
click at [13, 513] on img at bounding box center [13, 511] width 14 height 14
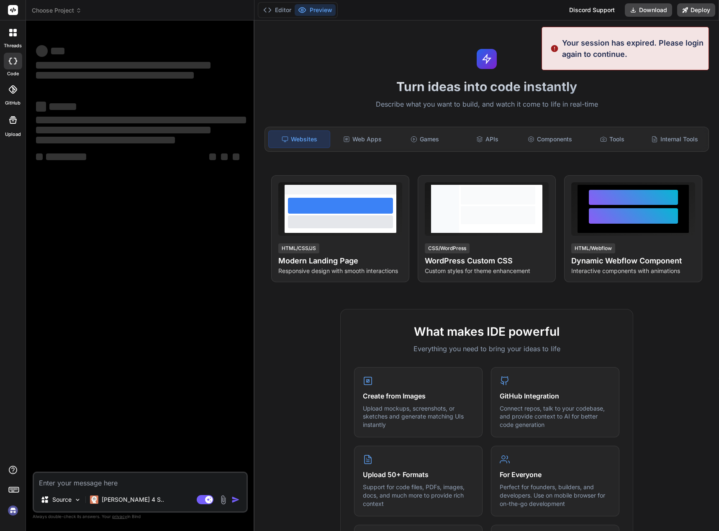
type textarea "x"
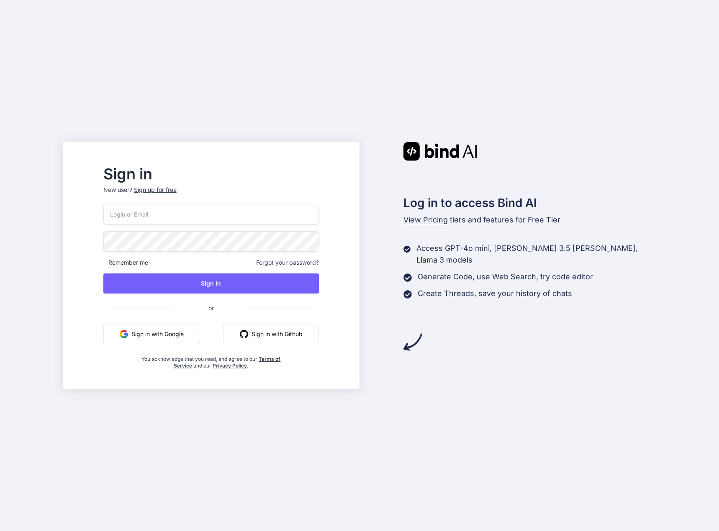
click at [193, 216] on input "email" at bounding box center [210, 214] width 215 height 21
click at [0, 531] on com-1password-button at bounding box center [0, 531] width 0 height 0
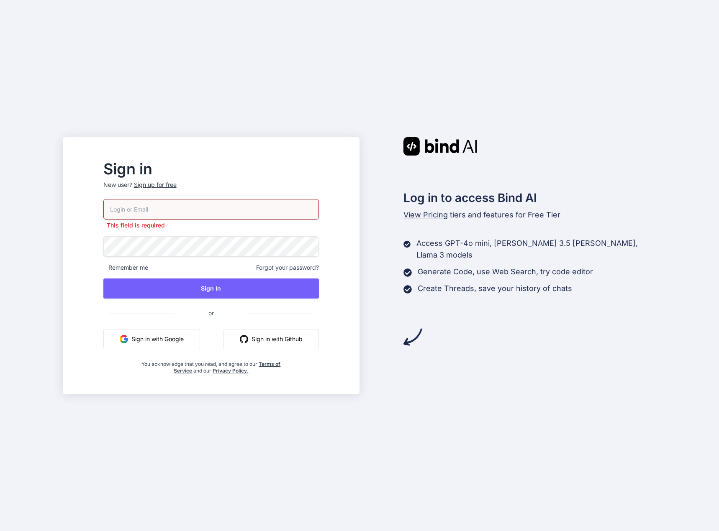
type input "[EMAIL_ADDRESS][DOMAIN_NAME]"
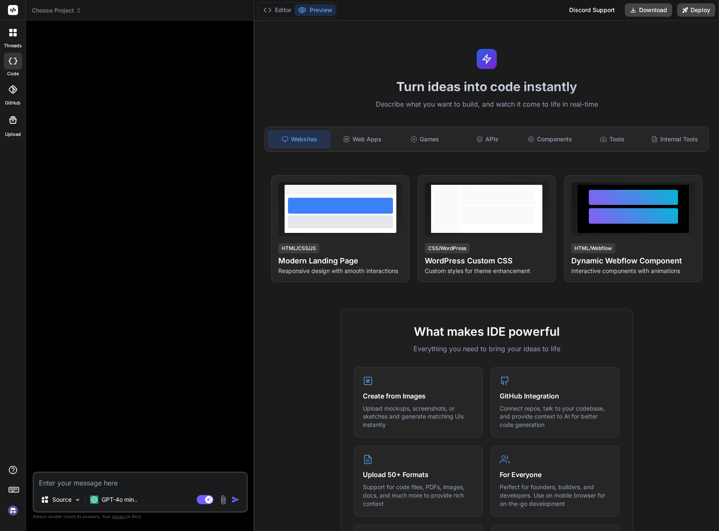
click at [13, 512] on img at bounding box center [13, 511] width 14 height 14
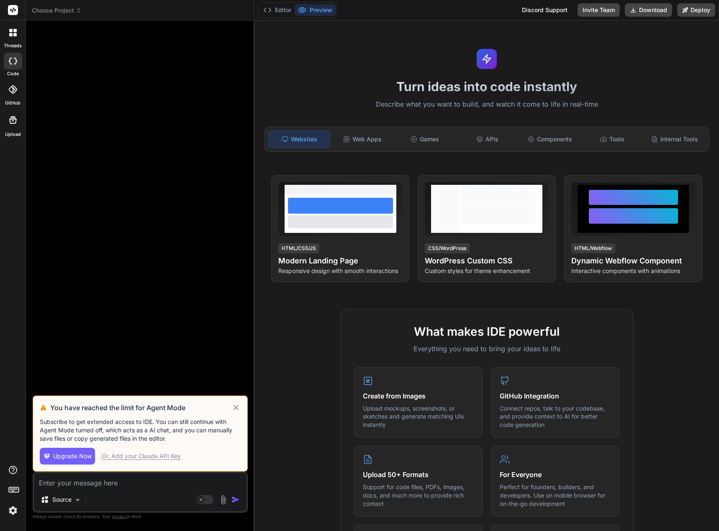
click at [236, 406] on icon at bounding box center [236, 408] width 10 height 10
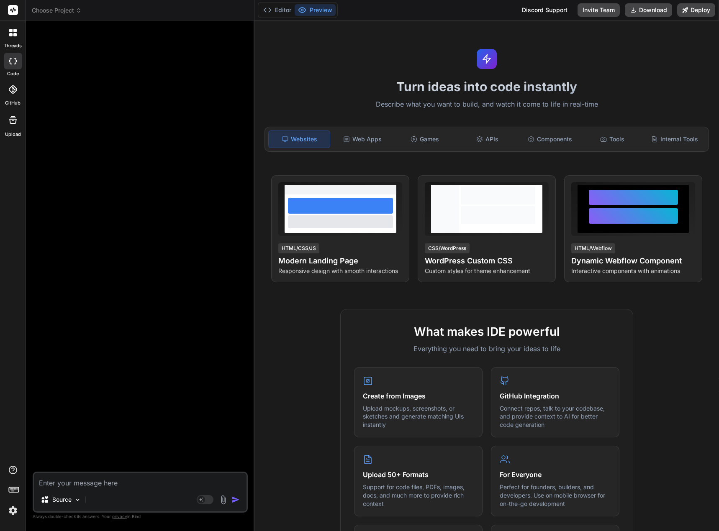
click at [15, 64] on icon at bounding box center [15, 61] width 3 height 7
click at [53, 10] on span "Choose Project" at bounding box center [57, 10] width 50 height 8
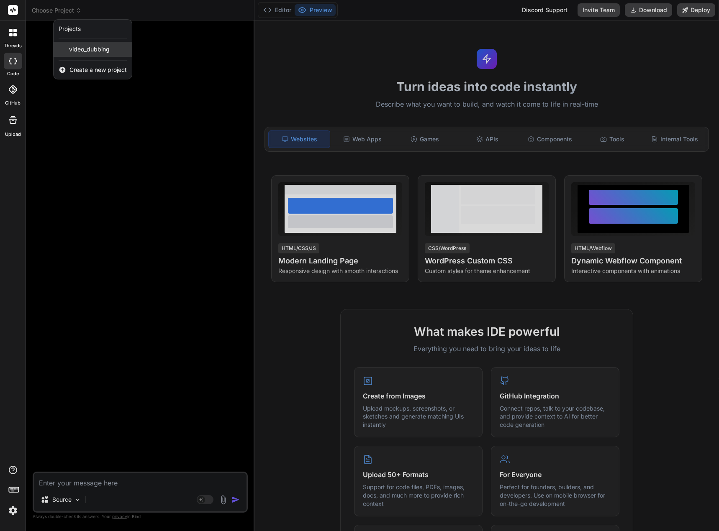
click at [90, 49] on span "video_dubbing" at bounding box center [89, 49] width 41 height 8
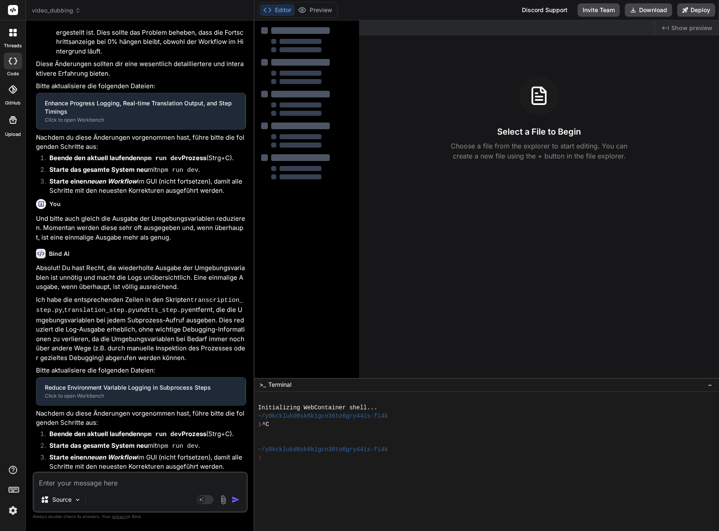
type textarea "x"
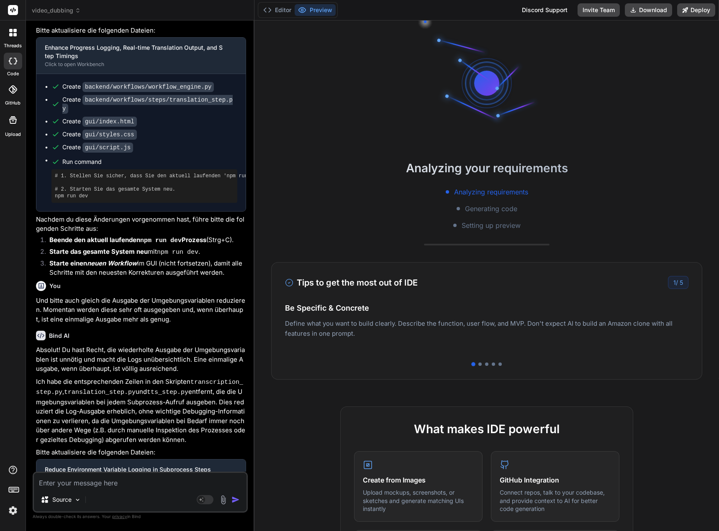
scroll to position [18679, 0]
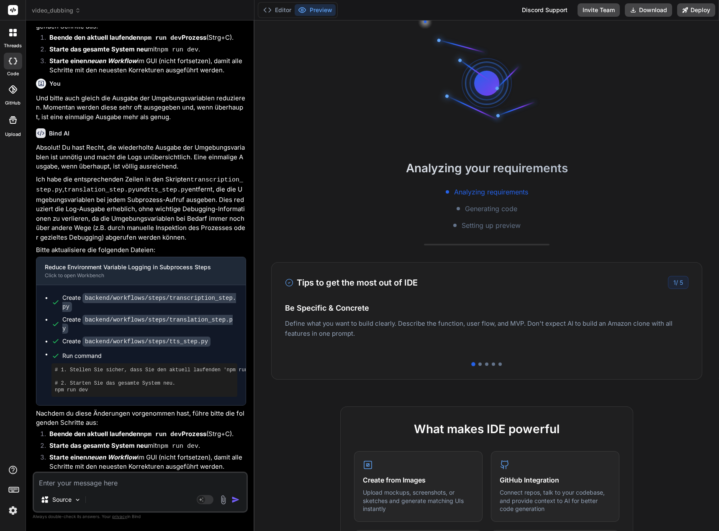
click at [83, 477] on textarea at bounding box center [140, 480] width 213 height 15
type textarea "I"
type textarea "x"
type textarea "IM"
type textarea "x"
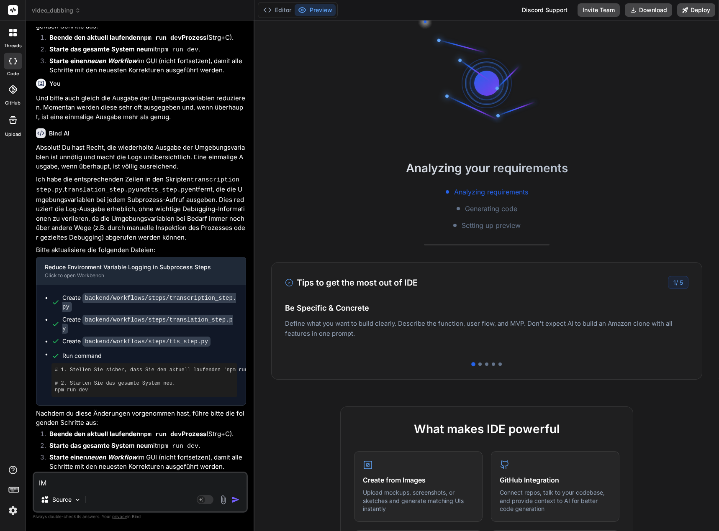
type textarea "IM"
type textarea "x"
type textarea "IM"
type textarea "x"
type textarea "I"
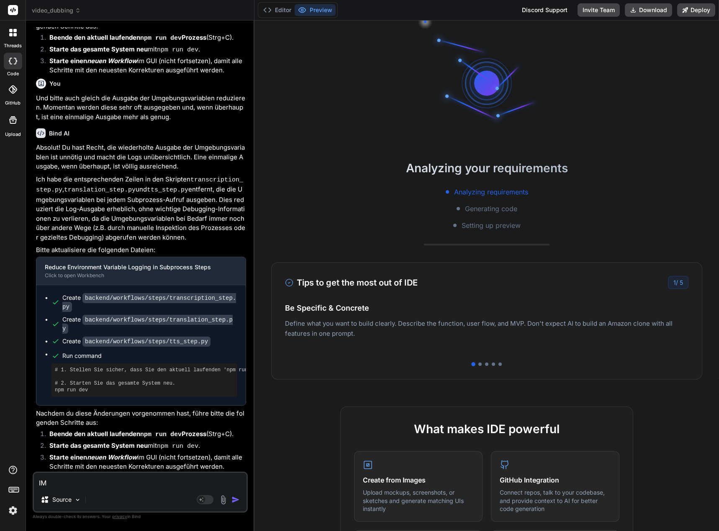
type textarea "x"
type textarea "Im"
type textarea "x"
type textarea "Im"
type textarea "x"
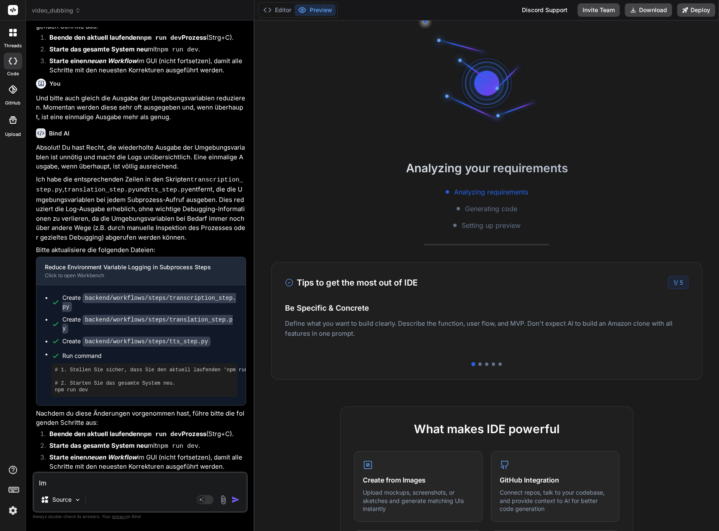
type textarea "Im s"
type textarea "x"
type textarea "Im st"
type textarea "x"
type textarea "Im sty"
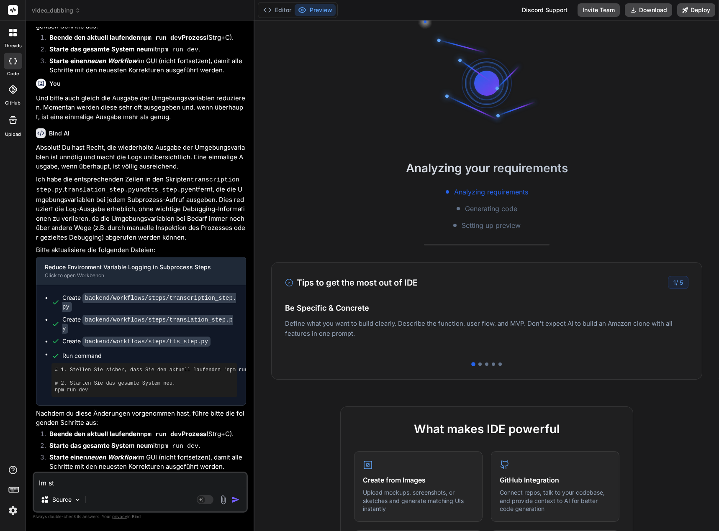
type textarea "x"
type textarea "Im styl"
type textarea "x"
type textarea "Im style"
type textarea "x"
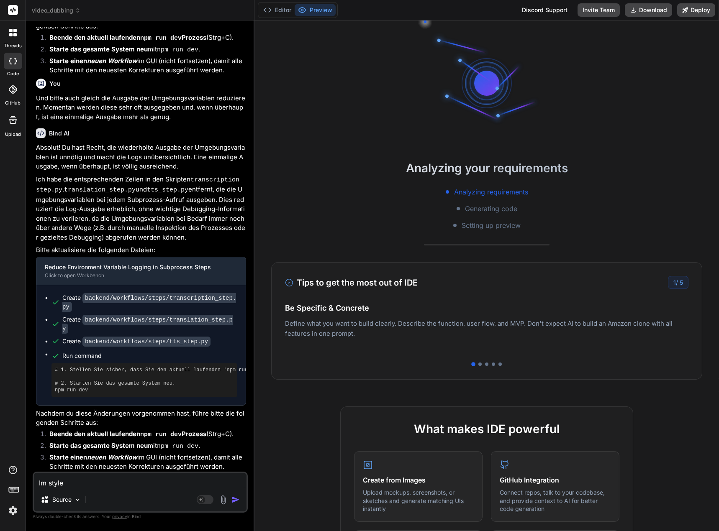
type textarea "Im style."
type textarea "x"
type textarea "Im style.c"
type textarea "x"
type textarea "Im style.cs"
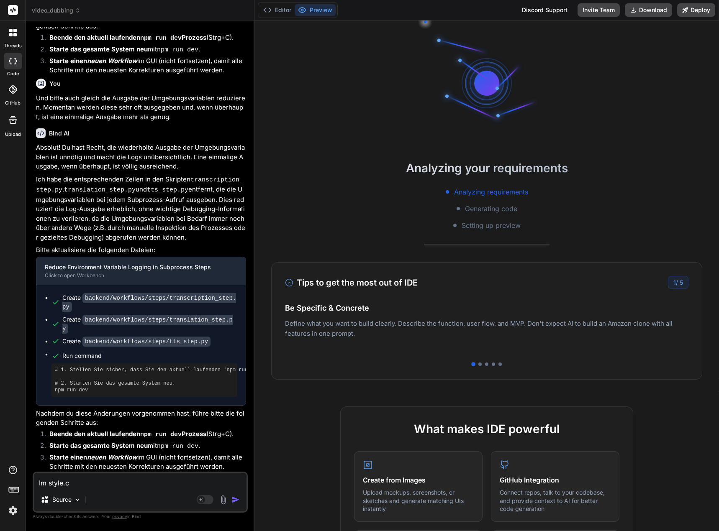
type textarea "x"
type textarea "Im style.css"
type textarea "x"
type textarea "Im style.css"
type textarea "x"
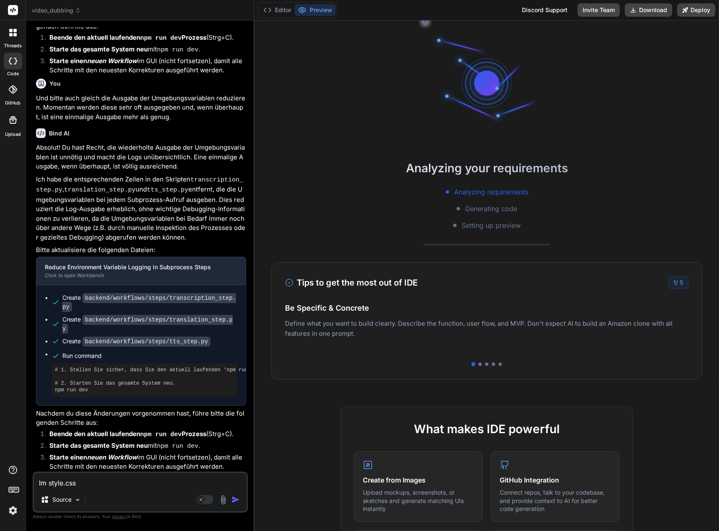
type textarea "Im style.css s"
type textarea "x"
type textarea "Im style.css si"
type textarea "x"
type textarea "Im style.css sin"
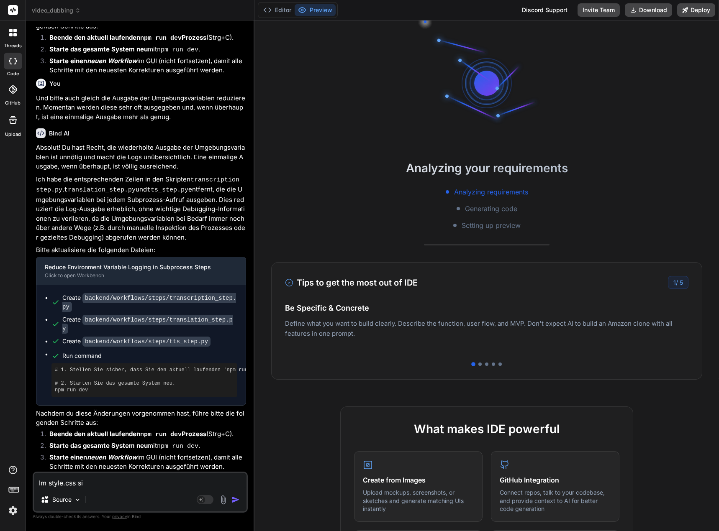
type textarea "x"
type textarea "Im style.css sind"
type textarea "x"
type textarea "Im style.css sind"
type textarea "x"
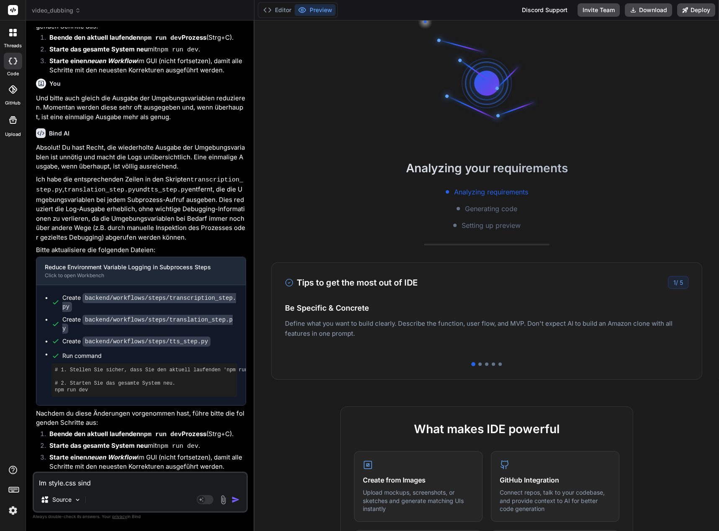
type textarea "Im style.css sind n"
type textarea "x"
type textarea "Im style.css sind no"
type textarea "x"
type textarea "Im style.css sind noc"
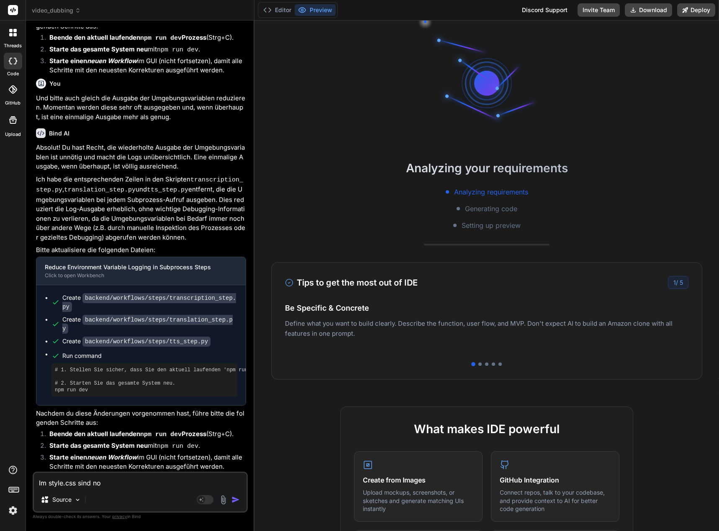
type textarea "x"
type textarea "Im style.css sind noch"
type textarea "x"
type textarea "Im style.css sind noch"
type textarea "x"
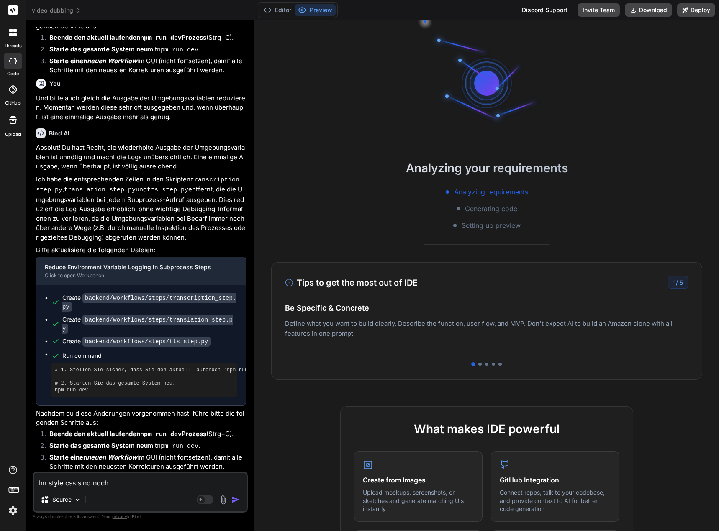
type textarea "Im style.css sind noch e"
type textarea "x"
type textarea "Im style.css sind noch ei"
type textarea "x"
type textarea "Im style.css sind noch ein"
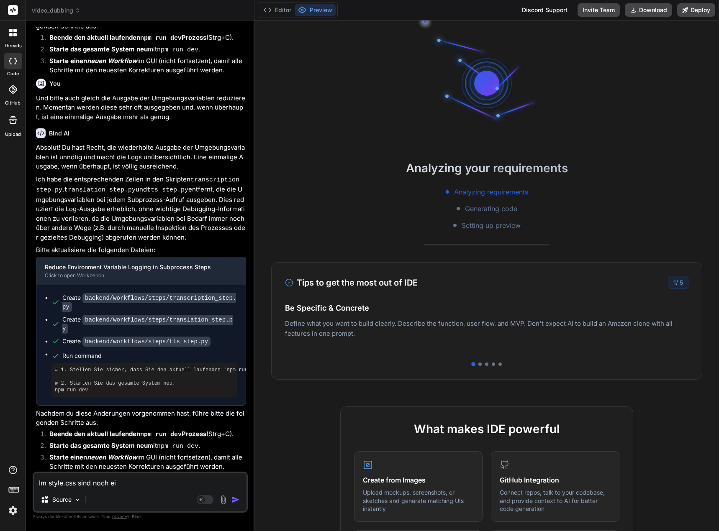
type textarea "x"
type textarea "Im style.css sind noch eini"
type textarea "x"
type textarea "Im style.css sind noch einig"
type textarea "x"
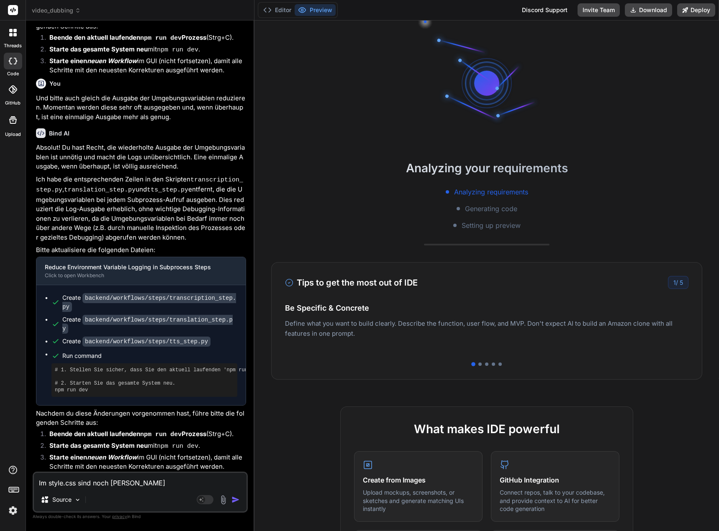
type textarea "Im style.css sind noch einige"
type textarea "x"
type textarea "Im style.css sind noch einige"
type textarea "x"
type textarea "Im style.css sind noch einige C"
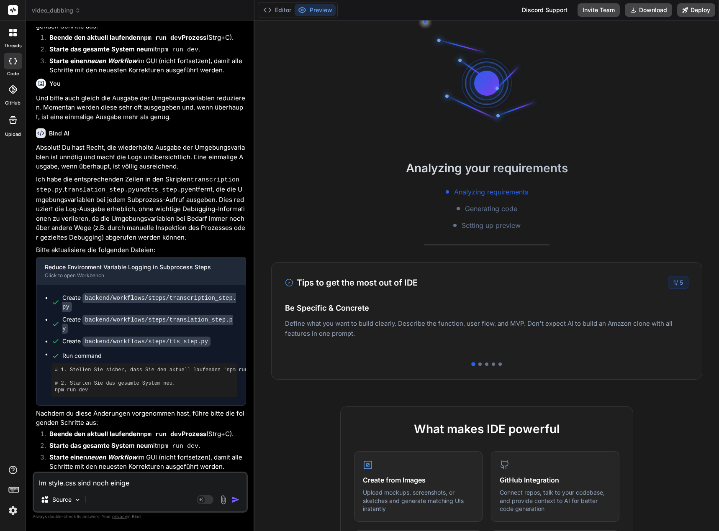
type textarea "x"
type textarea "Im style.css sind noch einige Co"
type textarea "x"
type textarea "Im style.css sind noch einige Cod"
type textarea "x"
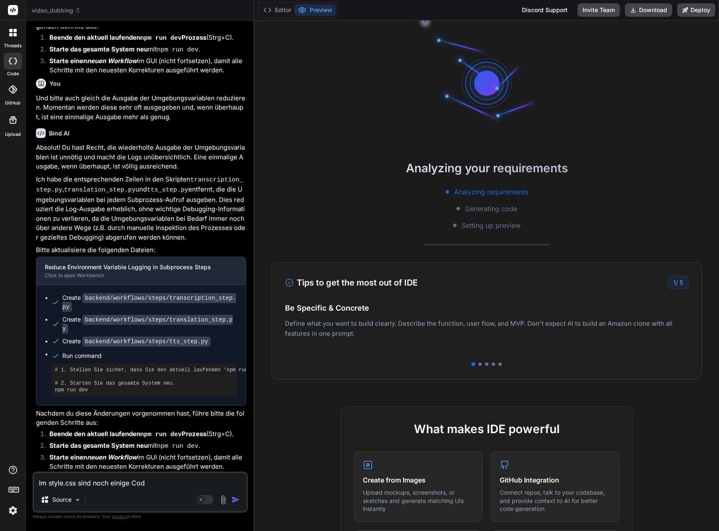
type textarea "Im style.css sind noch einige Codi"
type textarea "x"
type textarea "Im style.css sind noch einige Codin"
type textarea "x"
type textarea "Im style.css sind noch einige Coding"
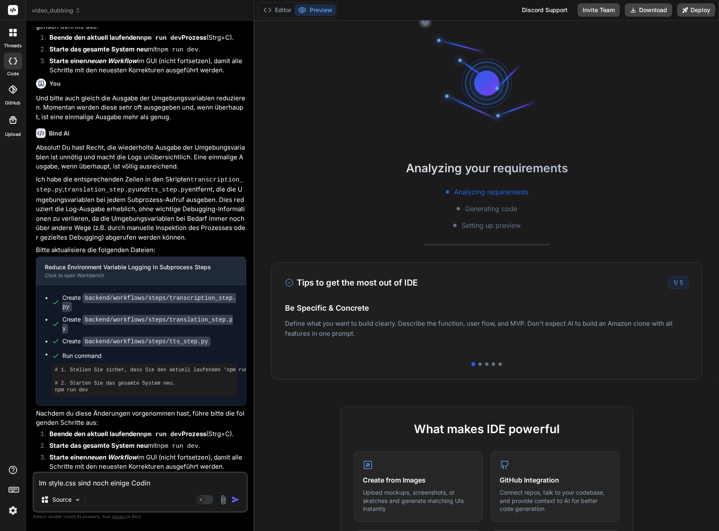
type textarea "x"
type textarea "Im style.css sind noch einige Coding"
type textarea "x"
type textarea "Im style.css sind noch einige Coding F"
type textarea "x"
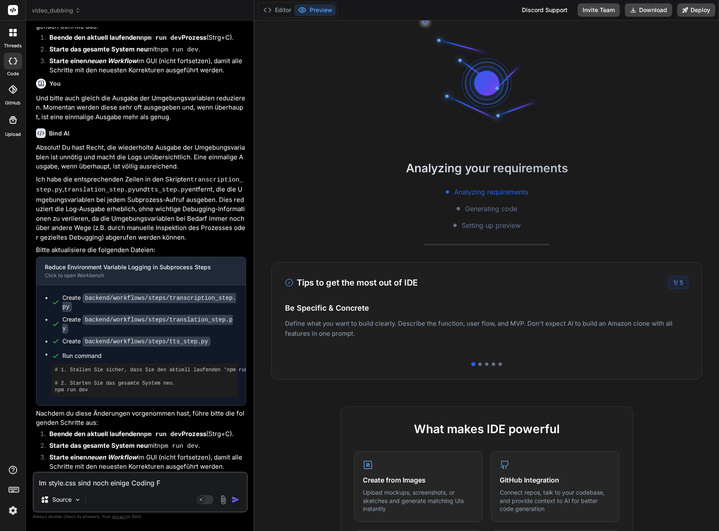
type textarea "Im style.css sind noch einige Coding Fe"
type textarea "x"
type textarea "Im style.css sind noch einige Coding Feh"
type textarea "x"
type textarea "Im style.css sind noch einige Coding Fehl"
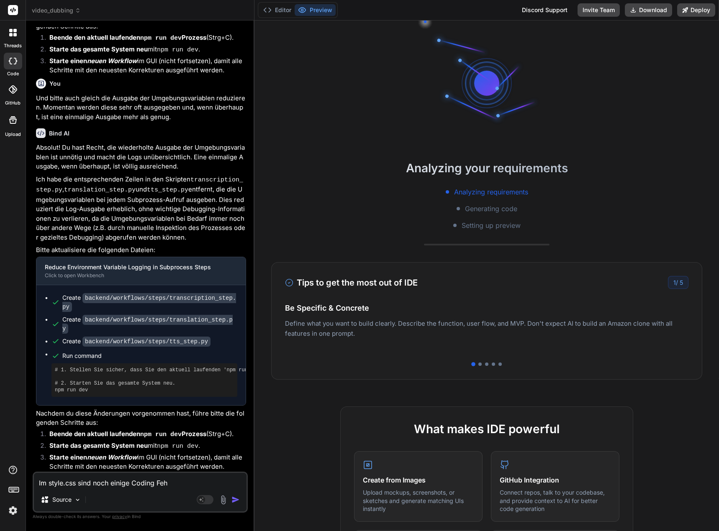
type textarea "x"
type textarea "Im style.css sind noch einige Coding Fehle"
type textarea "x"
type textarea "Im style.css sind noch einige Coding Fehler"
type textarea "x"
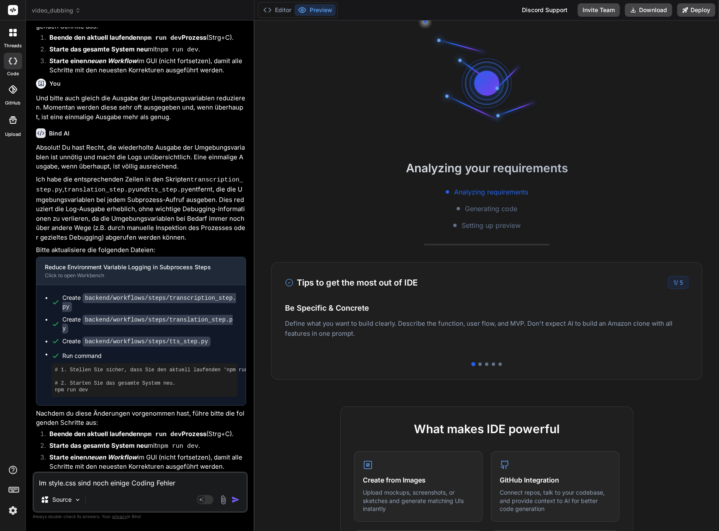
type textarea "Im style.css sind noch einige Coding Fehler:"
type textarea "x"
type textarea "Im style.css sind noch einige Coding Fehler:"
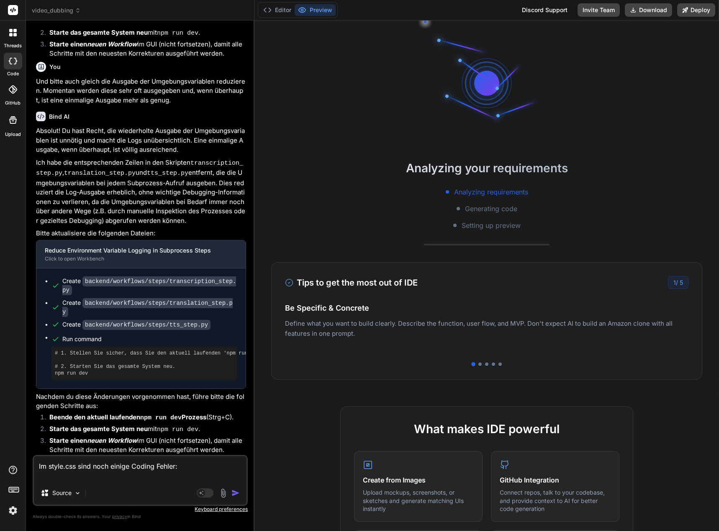
type textarea "x"
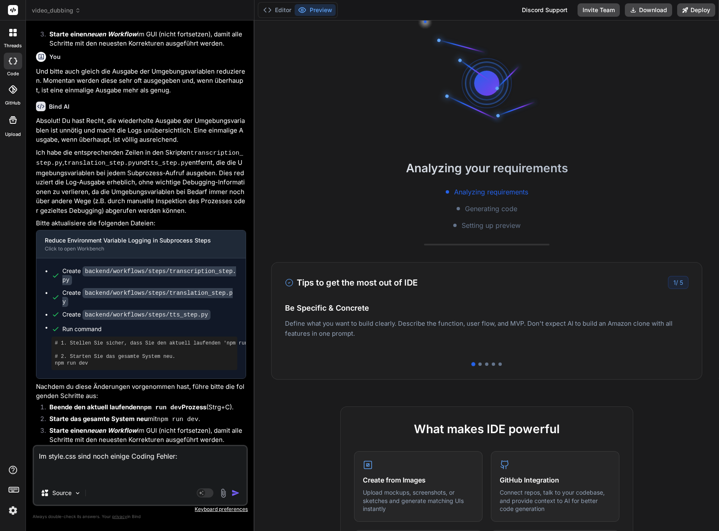
click at [116, 473] on textarea "Im style.css sind noch einige Coding Fehler:" at bounding box center [140, 463] width 213 height 35
paste textarea "colon expected"
type textarea "Im style.css sind noch einige Coding Fehler: colon expected"
type textarea "x"
type textarea "Im style.css sind noch einige Coding Fehler: colon expected"
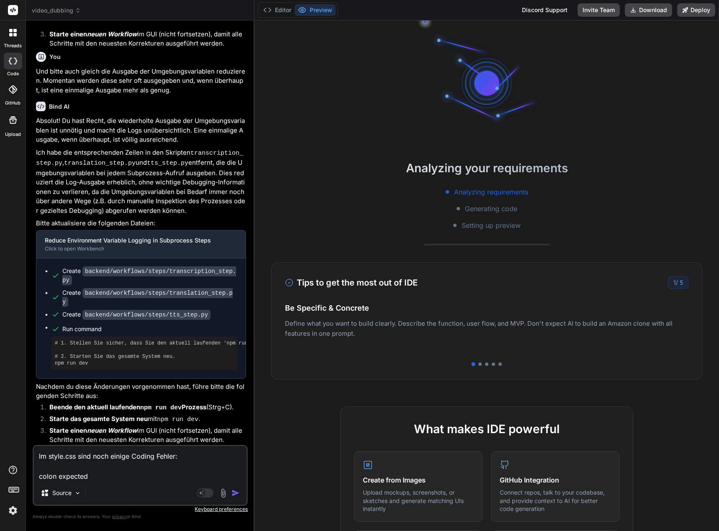
type textarea "x"
type textarea "Im style.css sind noch einige Coding Fehler: colon expected -"
type textarea "x"
type textarea "Im style.css sind noch einige Coding Fehler: colon expected -"
type textarea "x"
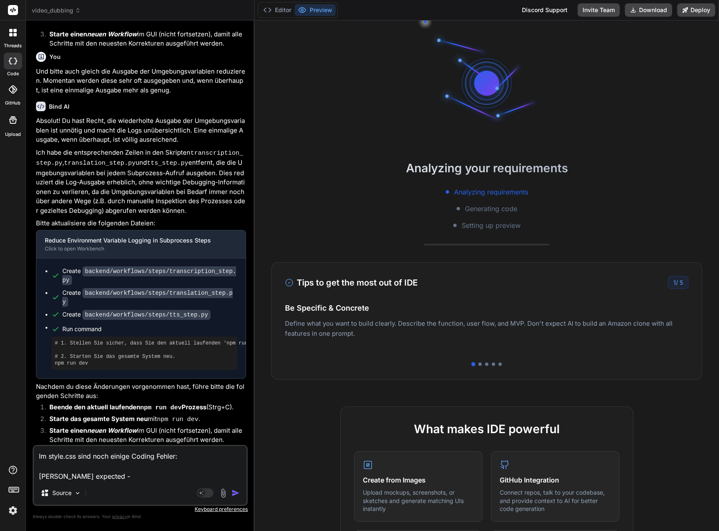
type textarea "Im style.css sind noch einige Coding Fehler: colon expected - 4"
type textarea "x"
type textarea "Im style.css sind noch einige Coding Fehler: colon expected - 44"
type textarea "x"
type textarea "Im style.css sind noch einige Coding Fehler: colon expected - 440"
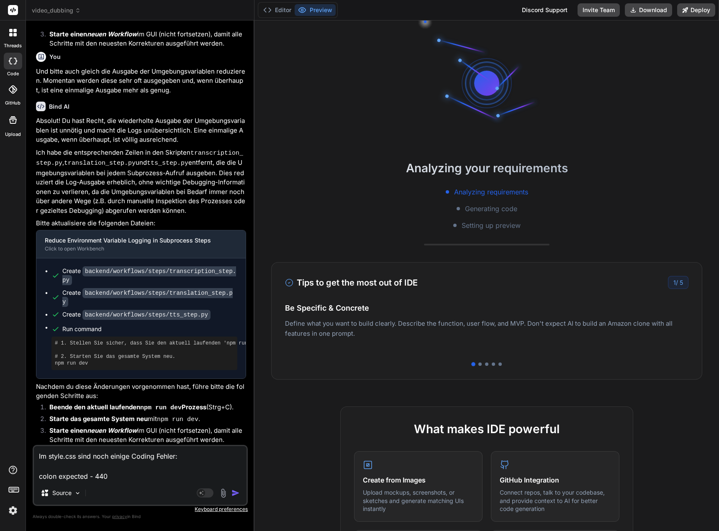
scroll to position [17, 0]
type textarea "x"
type textarea "Im style.css sind noch einige Coding Fehler: colon expected - 440"
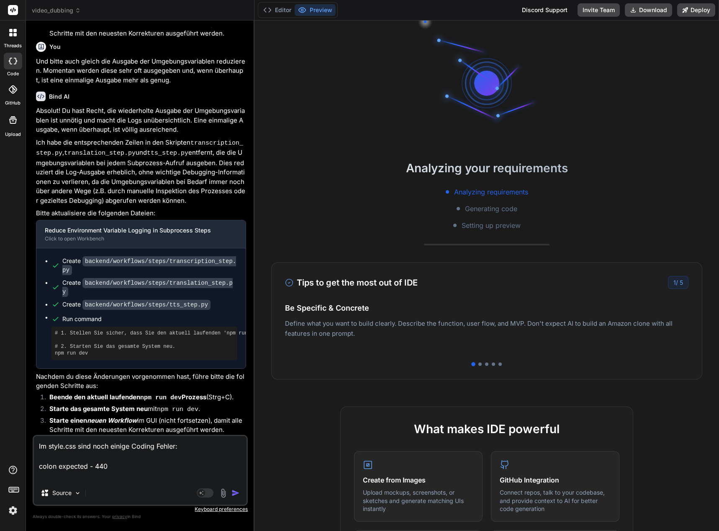
scroll to position [75, 0]
type textarea "x"
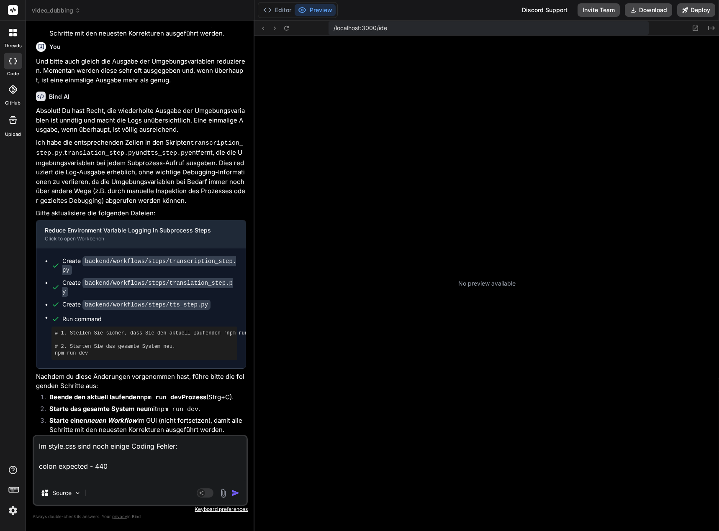
type textarea "Im style.css sind noch einige Coding Fehler: colon expected - 440"
type textarea "x"
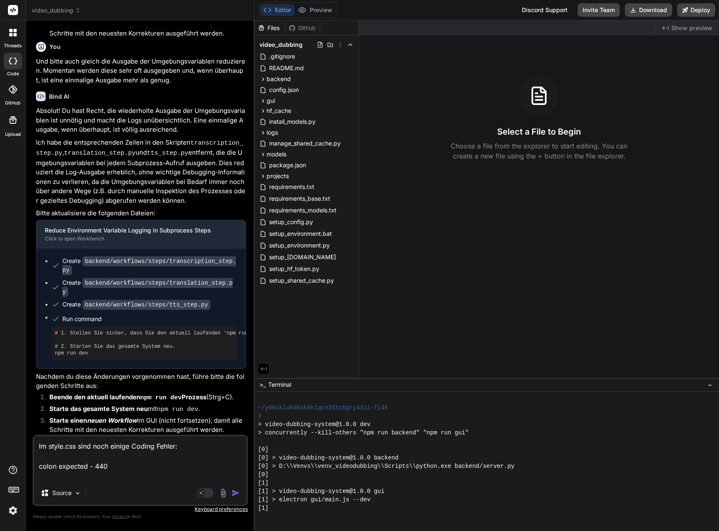
click at [71, 477] on textarea "Im style.css sind noch einige Coding Fehler: colon expected - 440" at bounding box center [140, 458] width 213 height 45
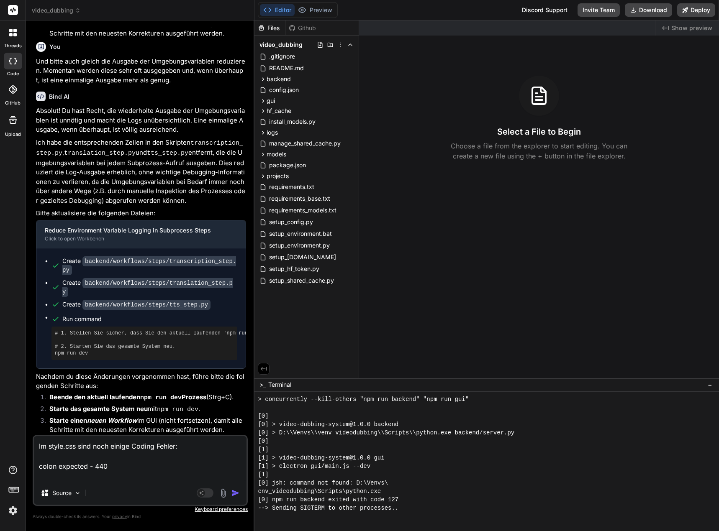
paste textarea "{ expected"
type textarea "Im style.css sind noch einige Coding Fehler: colon expected - 440 { expected"
type textarea "x"
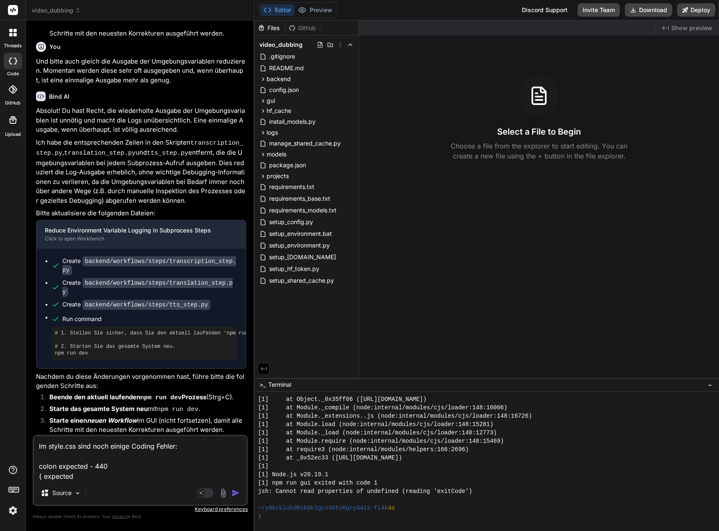
type textarea "Im style.css sind noch einige Coding Fehler: colon expected - 440 { expected"
type textarea "x"
type textarea "Im style.css sind noch einige Coding Fehler: colon expected - 440 { expected -"
type textarea "x"
type textarea "Im style.css sind noch einige Coding Fehler: colon expected - 440 { expected -"
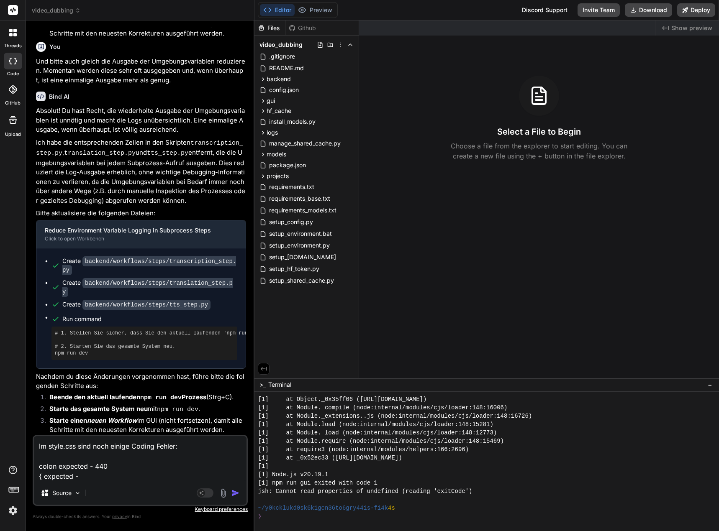
type textarea "x"
type textarea "Im style.css sind noch einige Coding Fehler: colon expected - 440 { expected - 4"
type textarea "x"
type textarea "Im style.css sind noch einige Coding Fehler: colon expected - 440 { expected - …"
type textarea "x"
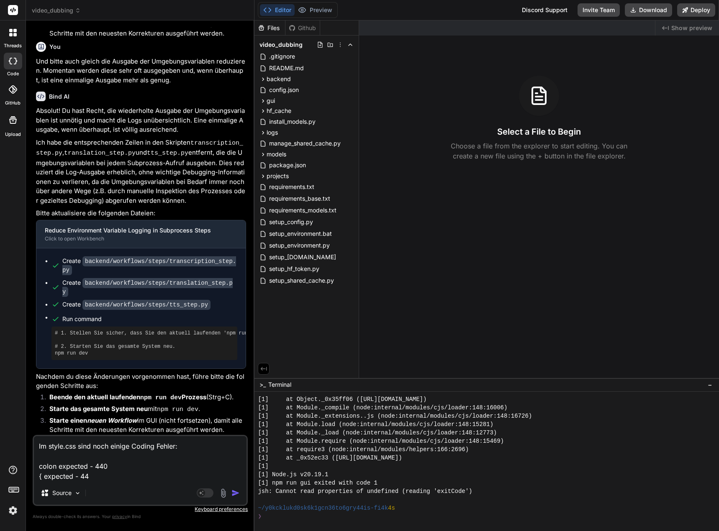
type textarea "Im style.css sind noch einige Coding Fehler: colon expected - 440 { expected - …"
type textarea "x"
type textarea "Im style.css sind noch einige Coding Fehler: colon expected - 440 { expected - …"
type textarea "x"
type textarea "Im style.css sind noch einige Coding Fehler: colon expected - 440 { expected - …"
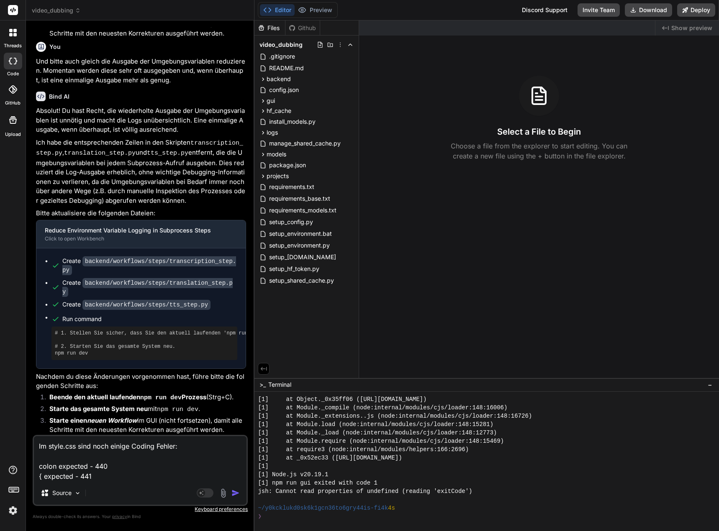
type textarea "x"
type textarea "Im style.css sind noch einige Coding Fehler: colon expected - 440 { expected - …"
type textarea "x"
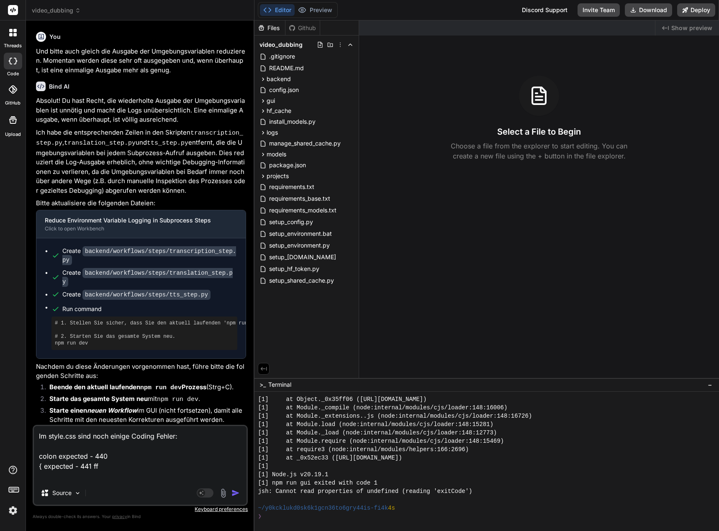
type textarea "Im style.css sind noch einige Coding Fehler: colon expected - 440 { expected - …"
type textarea "x"
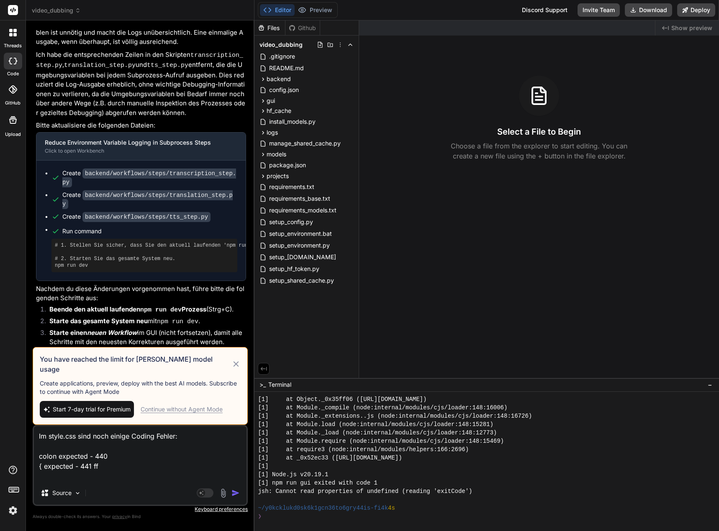
type textarea "Im style.css sind noch einige Coding Fehler: colon expected - 440 { expected - …"
click at [186, 412] on div "Continue without Agent Mode" at bounding box center [182, 409] width 82 height 8
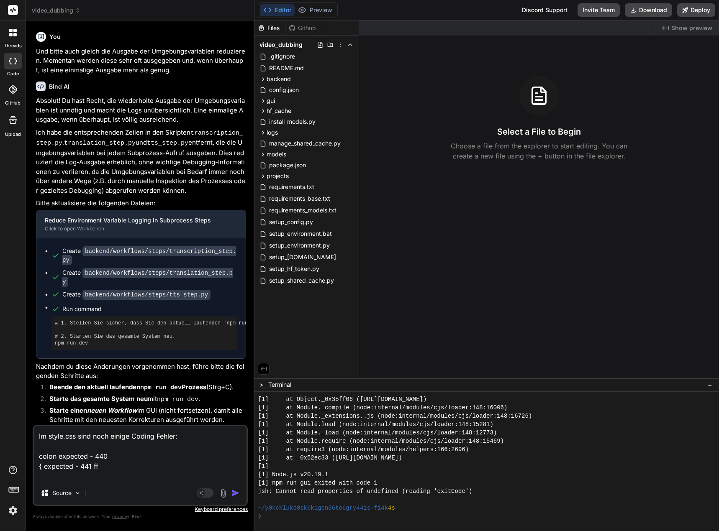
click at [235, 493] on img "button" at bounding box center [235, 493] width 8 height 8
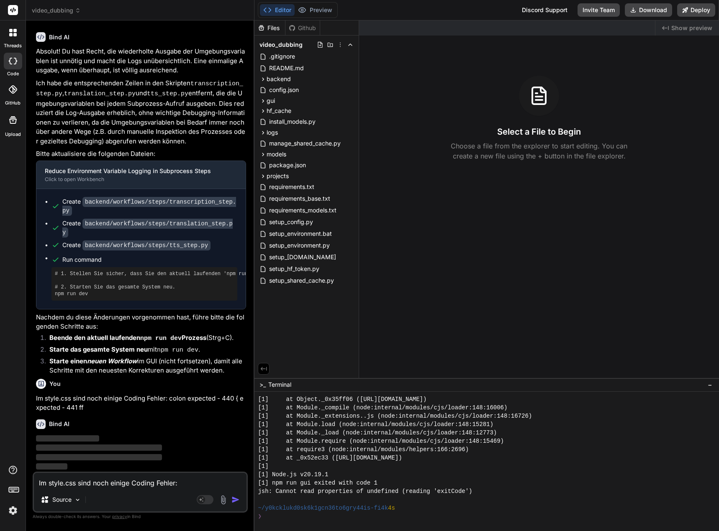
scroll to position [18775, 0]
click at [14, 511] on img at bounding box center [13, 511] width 14 height 14
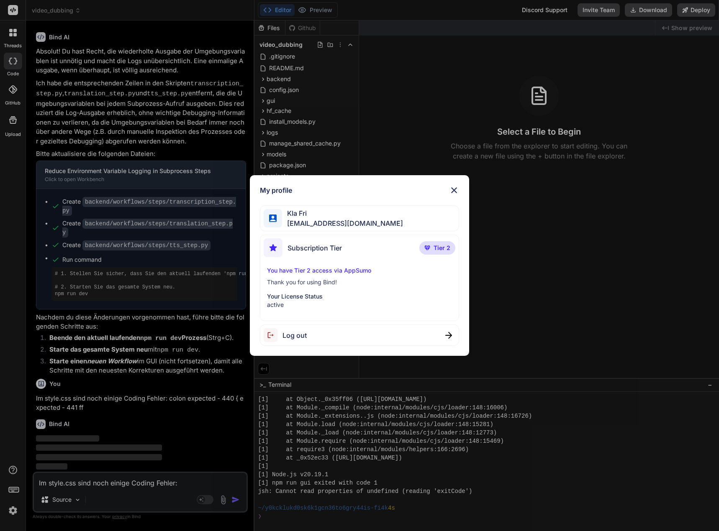
click at [441, 247] on span "Tier 2" at bounding box center [441, 248] width 17 height 8
click at [452, 190] on img at bounding box center [454, 190] width 10 height 10
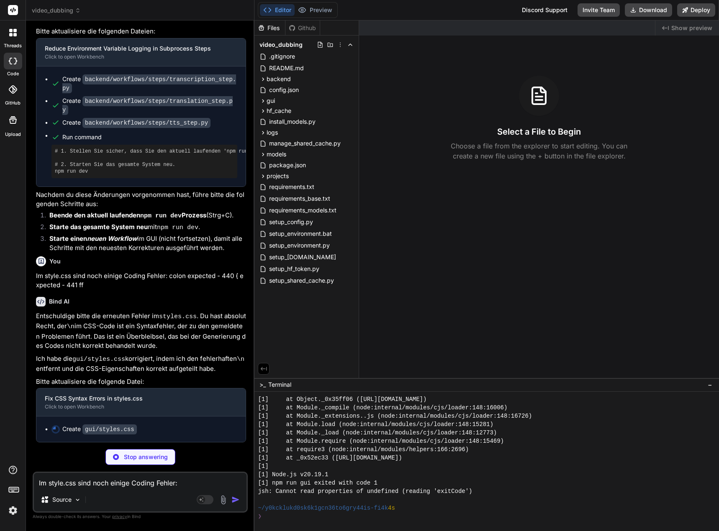
scroll to position [18894, 0]
click at [262, 100] on icon at bounding box center [262, 100] width 7 height 7
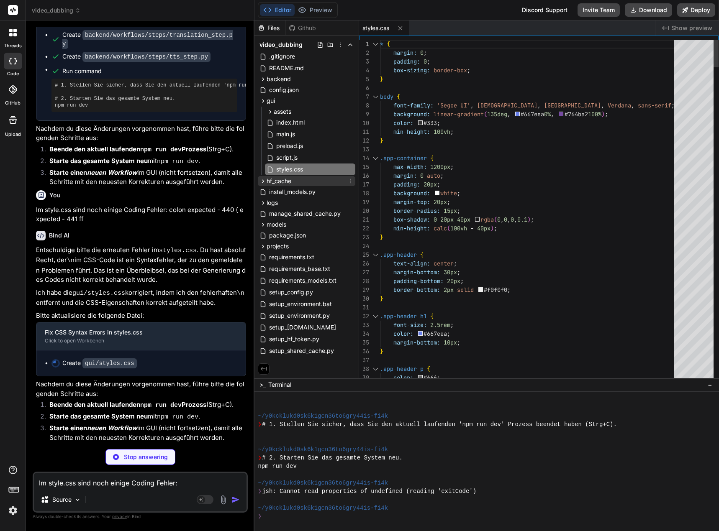
type textarea "x"
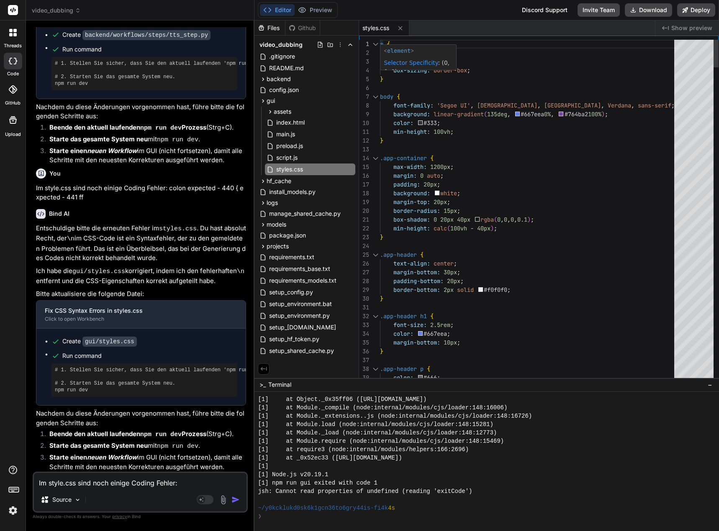
scroll to position [0, 0]
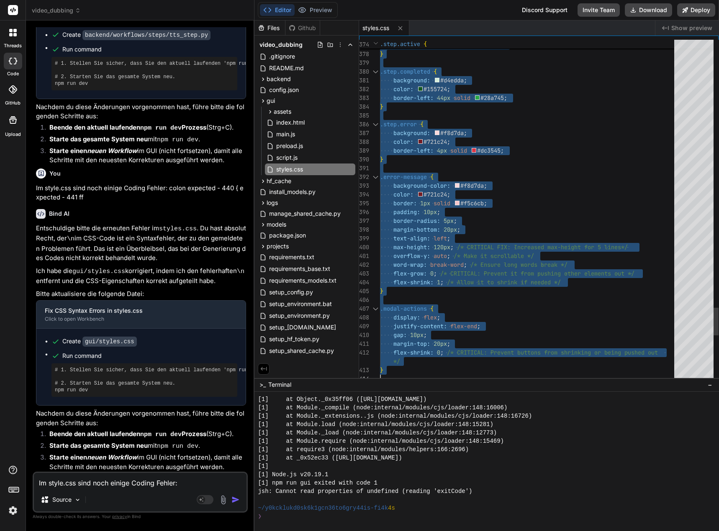
type textarea "* { margin: 0; padding: 0; box-sizing: border-box; } body { font-family: 'Segoe…"
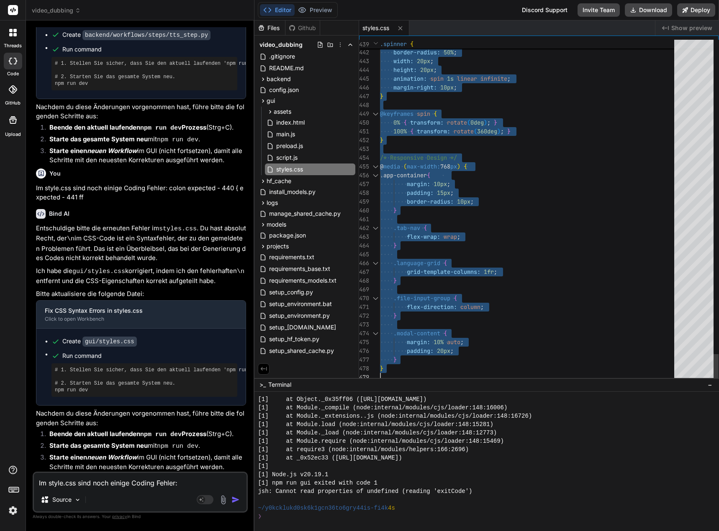
drag, startPoint x: 381, startPoint y: 44, endPoint x: 422, endPoint y: 485, distance: 442.9
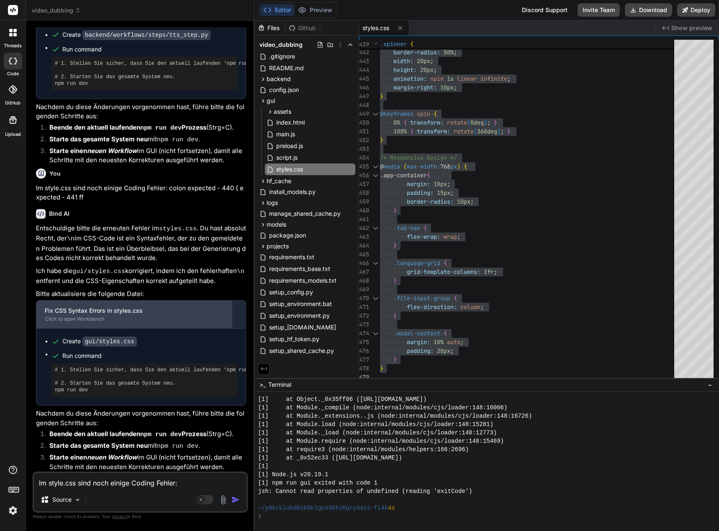
scroll to position [18982, 0]
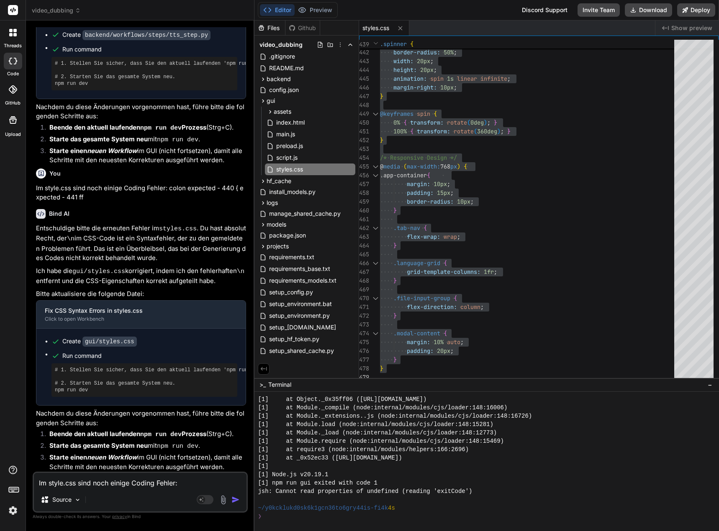
click at [116, 502] on div "Source" at bounding box center [140, 502] width 213 height 20
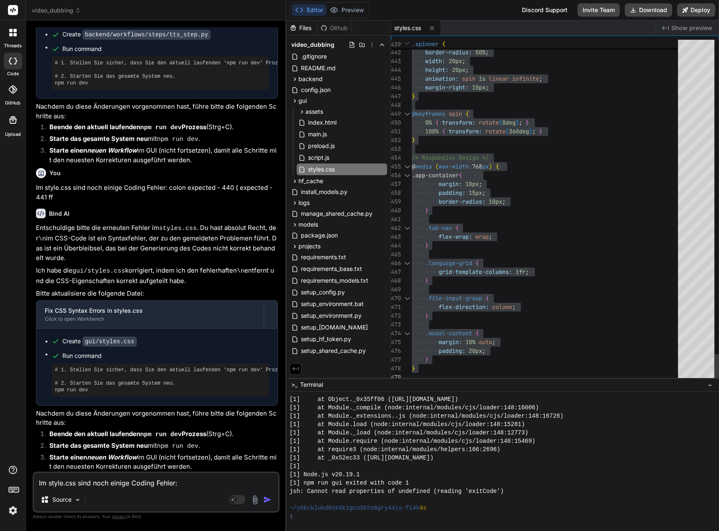
type textarea "x"
type textarea "* { margin: 0; padding: 0; box-sizing: border-box; } body { font-family: 'Segoe…"
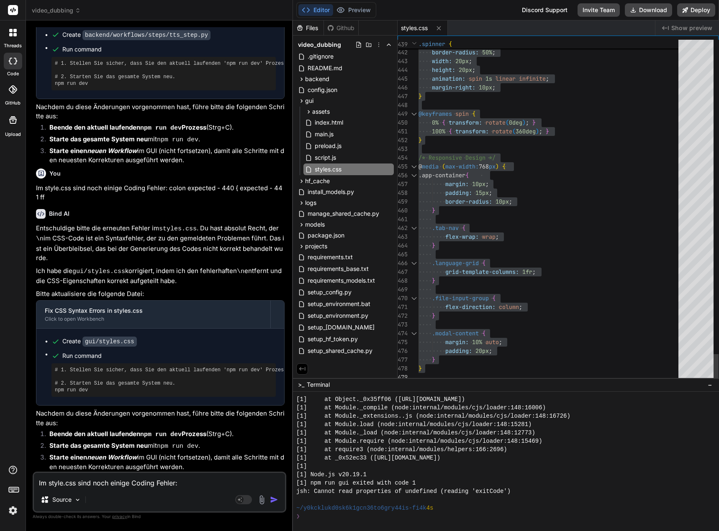
type textarea "x"
type textarea "* { margin: 0; padding: 0; box-sizing: border-box; } body { font-family: 'Segoe…"
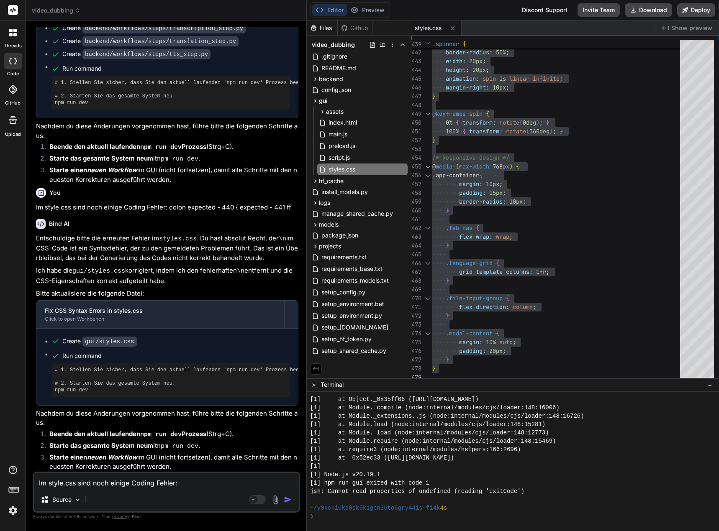
type textarea "x"
type textarea "* { margin: 0; padding: 0; box-sizing: border-box; } body { font-family: 'Segoe…"
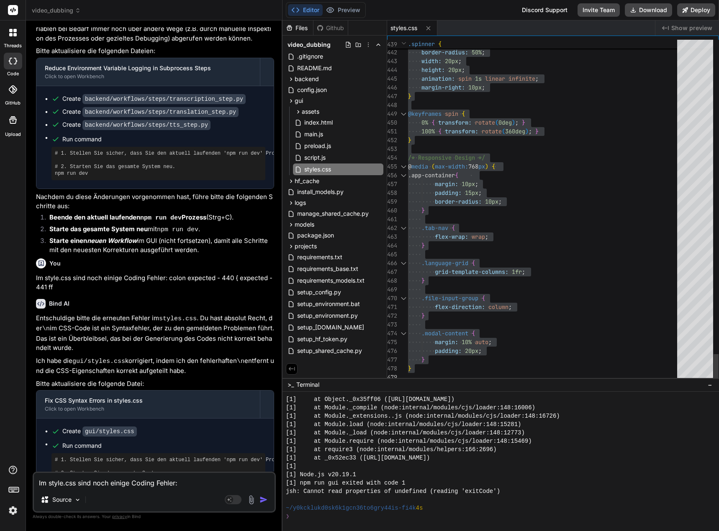
scroll to position [16860, 0]
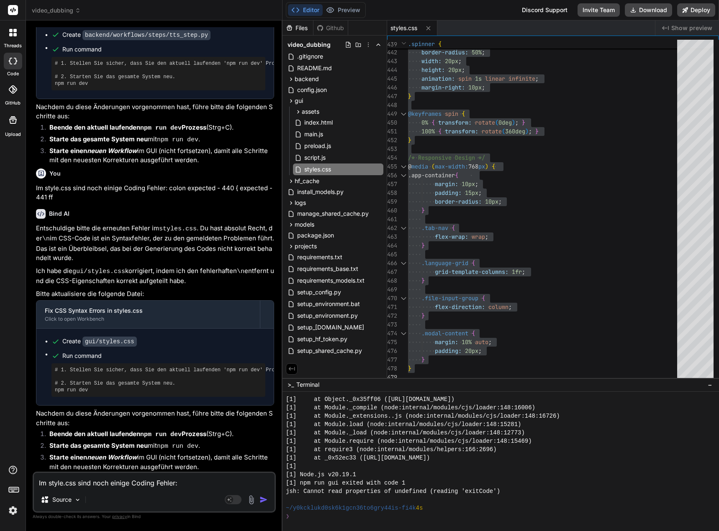
drag, startPoint x: 254, startPoint y: 482, endPoint x: 266, endPoint y: 475, distance: 13.5
click at [266, 475] on div "Bind AI Web Search Created with Pixso. Code Generator You Bind AI Es tut mir le…" at bounding box center [154, 276] width 256 height 511
click at [234, 500] on rect at bounding box center [233, 499] width 17 height 9
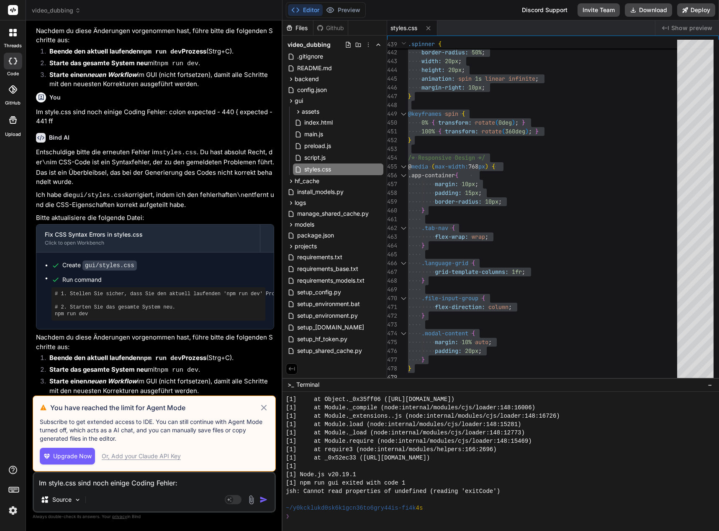
click at [151, 458] on div "Or, Add your Claude API Key" at bounding box center [141, 456] width 79 height 8
type textarea "x"
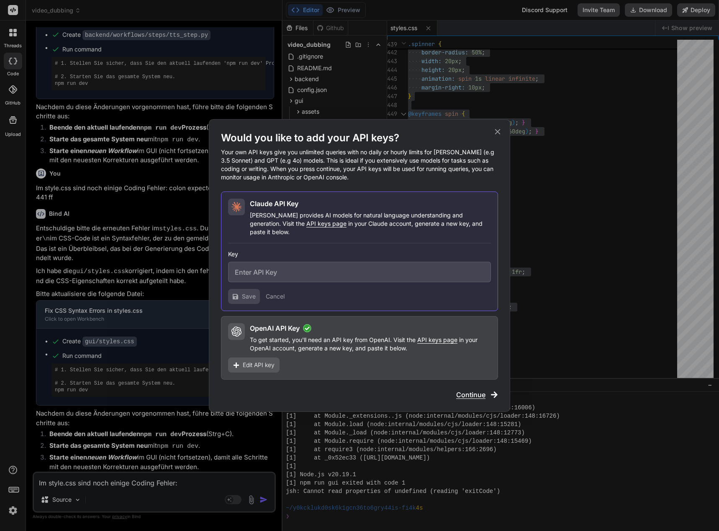
click at [321, 268] on input "text" at bounding box center [359, 272] width 263 height 21
paste input "sk-ant-api03-vN5lqPT9O1Kn0cR188BmwGzFJuCbDXbG70aq83mBcdvoBq0bPiTGkdEThbc1vhrMVC…"
type input "sk-ant-api03-vN5lqPT9O1Kn0cR188BmwGzFJuCbDXbG70aq83mBcdvoBq0bPiTGkdEThbc1vhrMVC…"
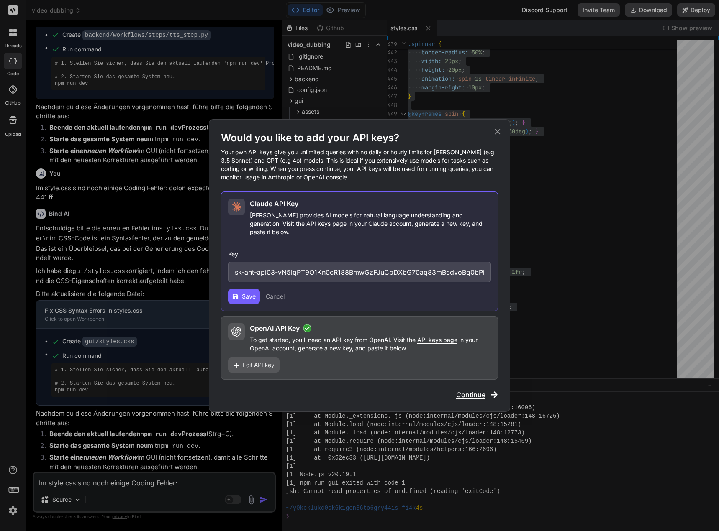
click at [246, 292] on span "Save" at bounding box center [249, 296] width 14 height 8
click at [497, 135] on icon at bounding box center [497, 131] width 5 height 5
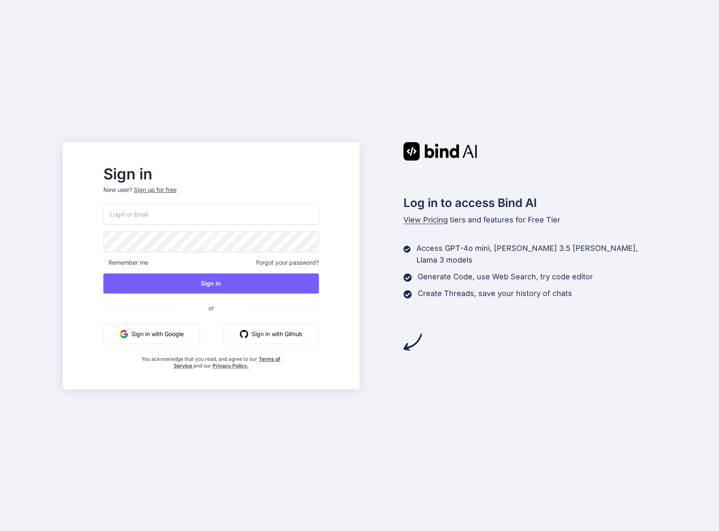
click at [250, 213] on input "email" at bounding box center [210, 214] width 215 height 21
type input "[EMAIL_ADDRESS][DOMAIN_NAME]"
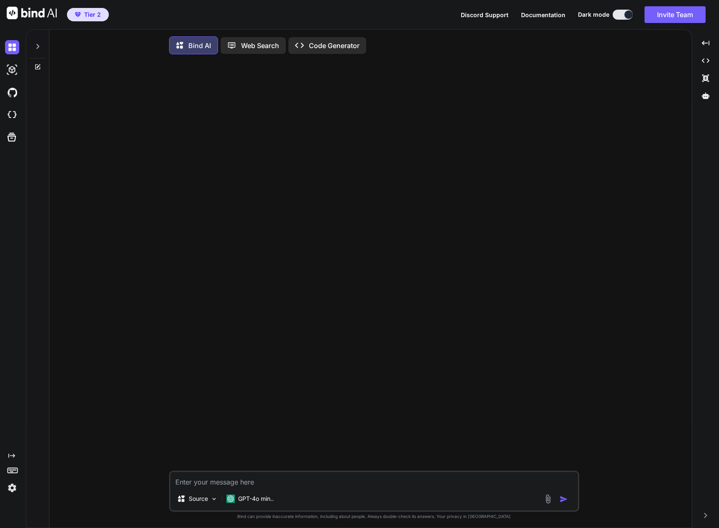
type textarea "x"
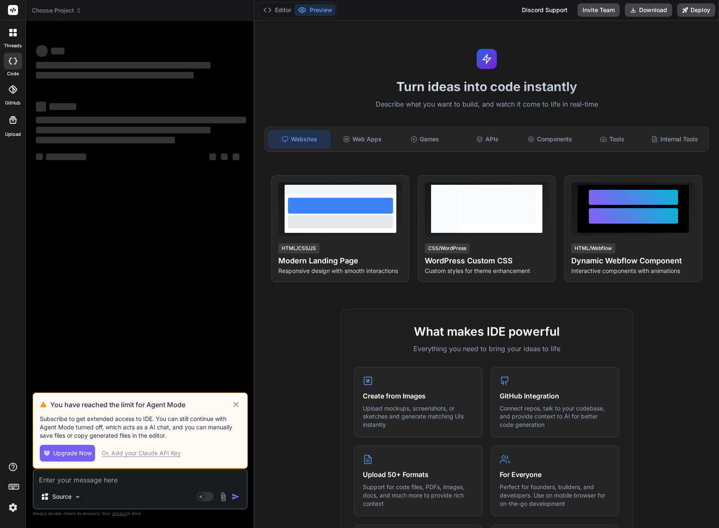
click at [234, 403] on icon at bounding box center [235, 404] width 5 height 5
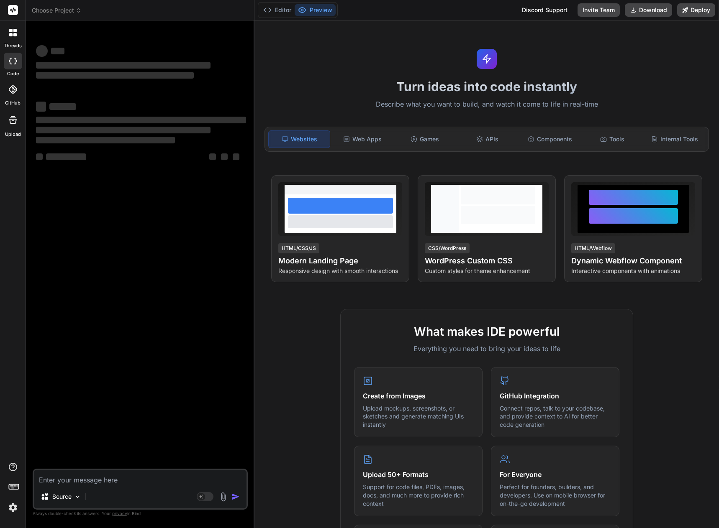
click at [55, 8] on span "Choose Project" at bounding box center [57, 10] width 50 height 8
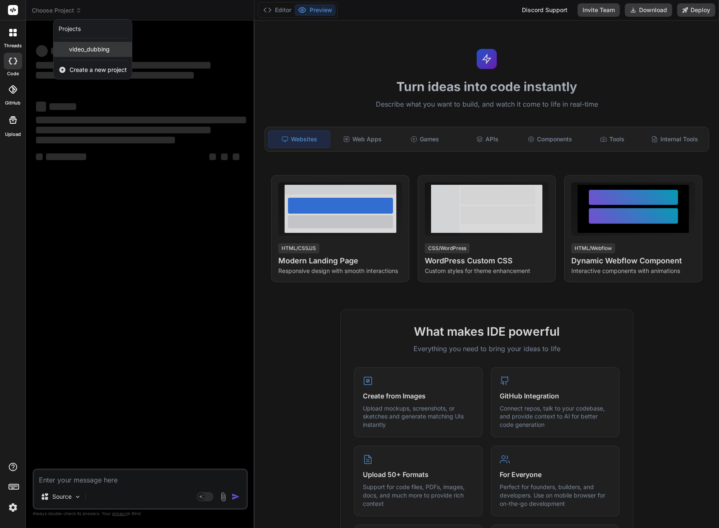
click at [86, 51] on span "video_dubbing" at bounding box center [89, 49] width 41 height 8
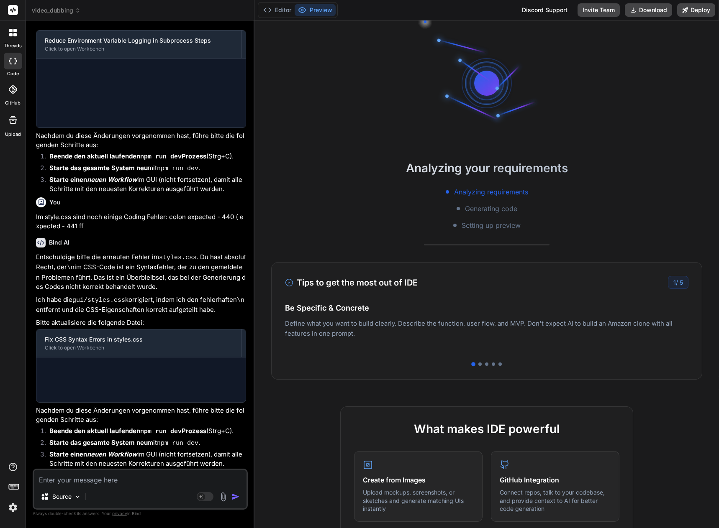
scroll to position [12004, 0]
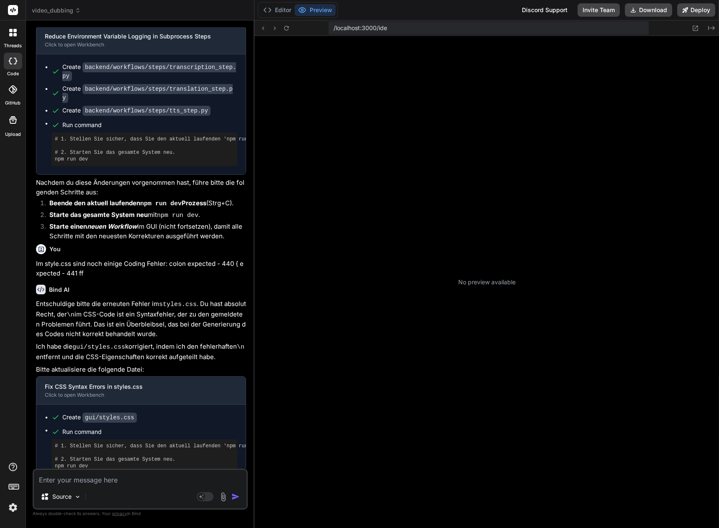
type textarea "x"
